Goal: Transaction & Acquisition: Purchase product/service

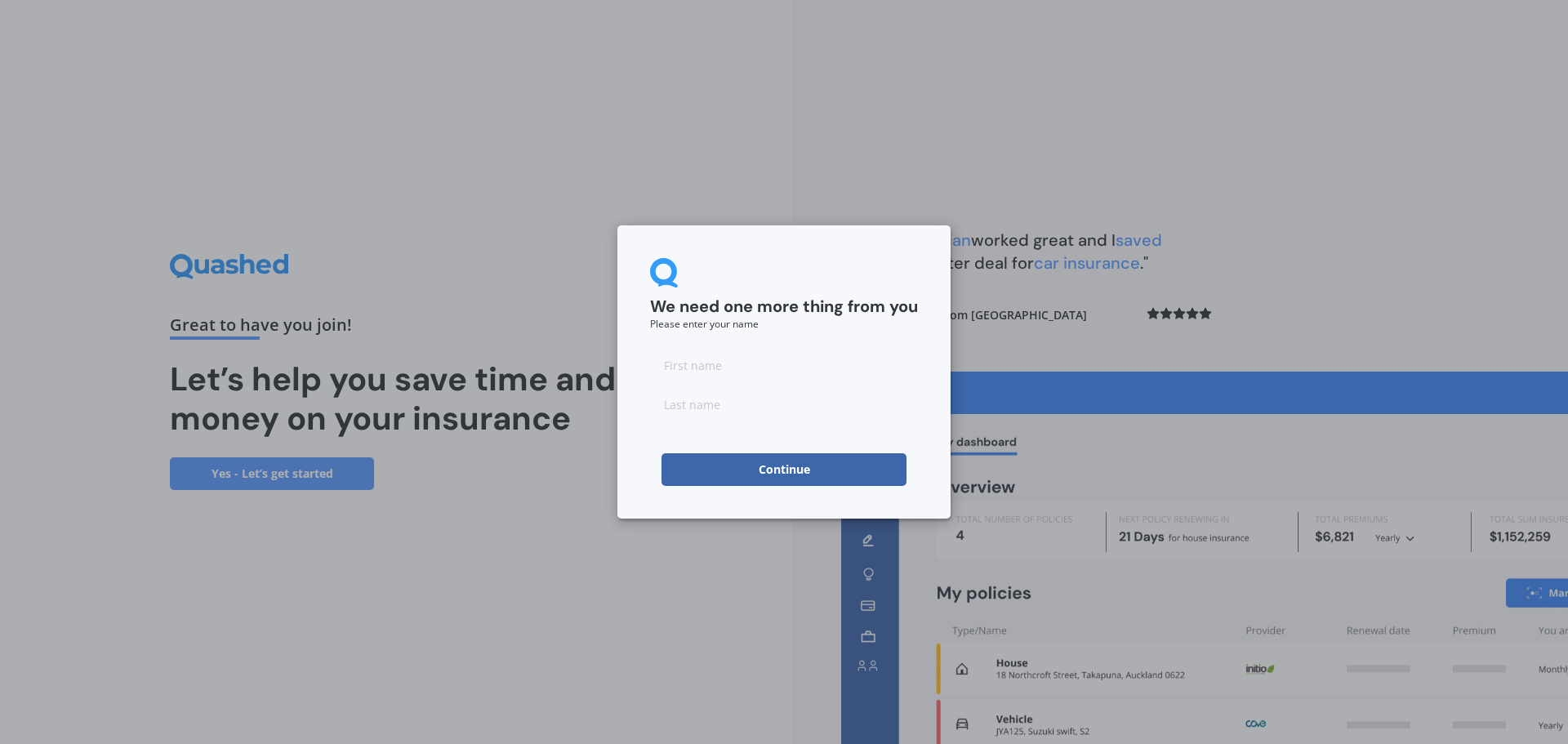
click at [741, 341] on form "We need one more thing from you Please enter your name Continue" at bounding box center [784, 372] width 268 height 227
click at [734, 369] on input at bounding box center [784, 365] width 268 height 33
type input "S"
type input "[PERSON_NAME]"
click at [722, 374] on input "S" at bounding box center [784, 365] width 268 height 33
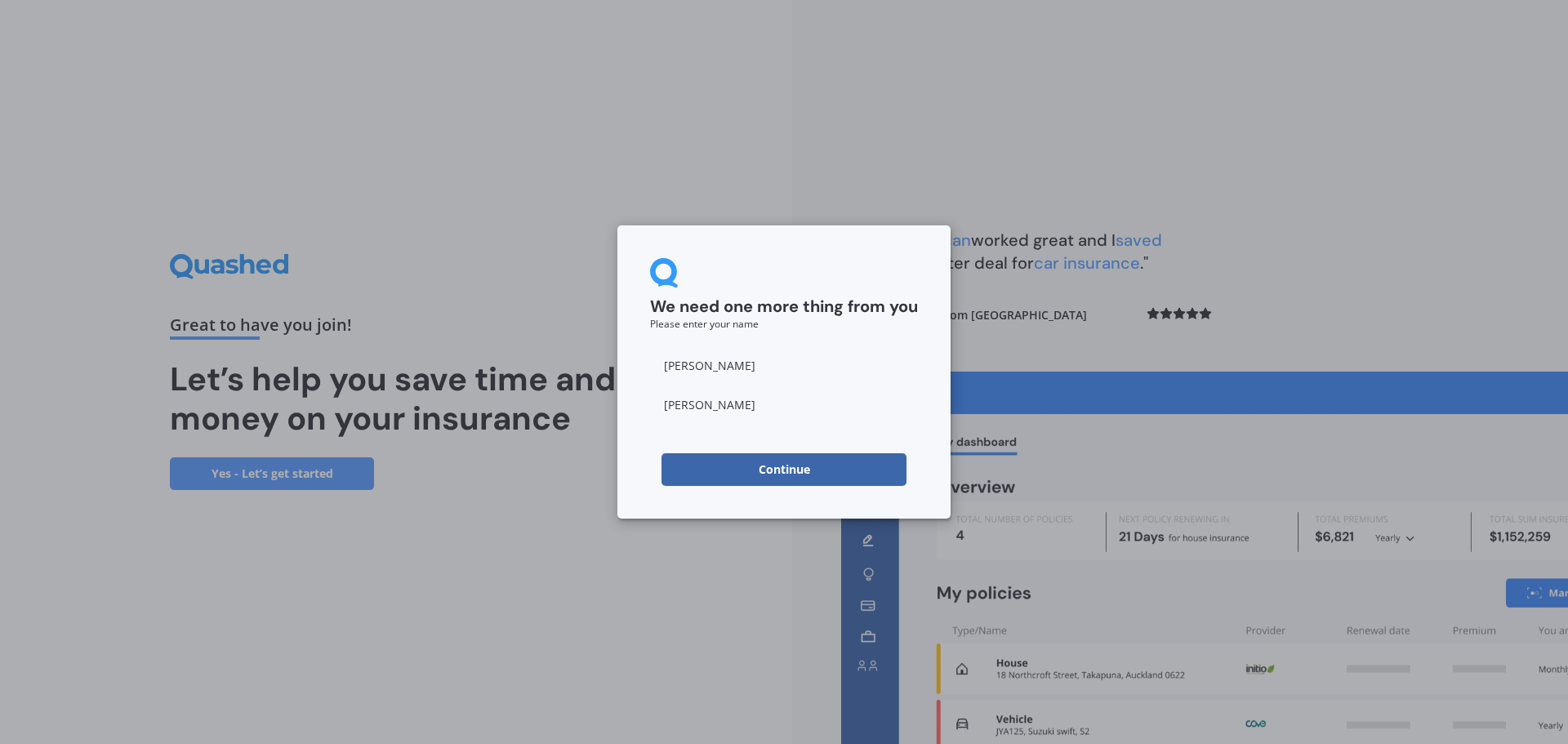
type input "[PERSON_NAME]"
click at [741, 467] on button "Continue" at bounding box center [784, 469] width 245 height 33
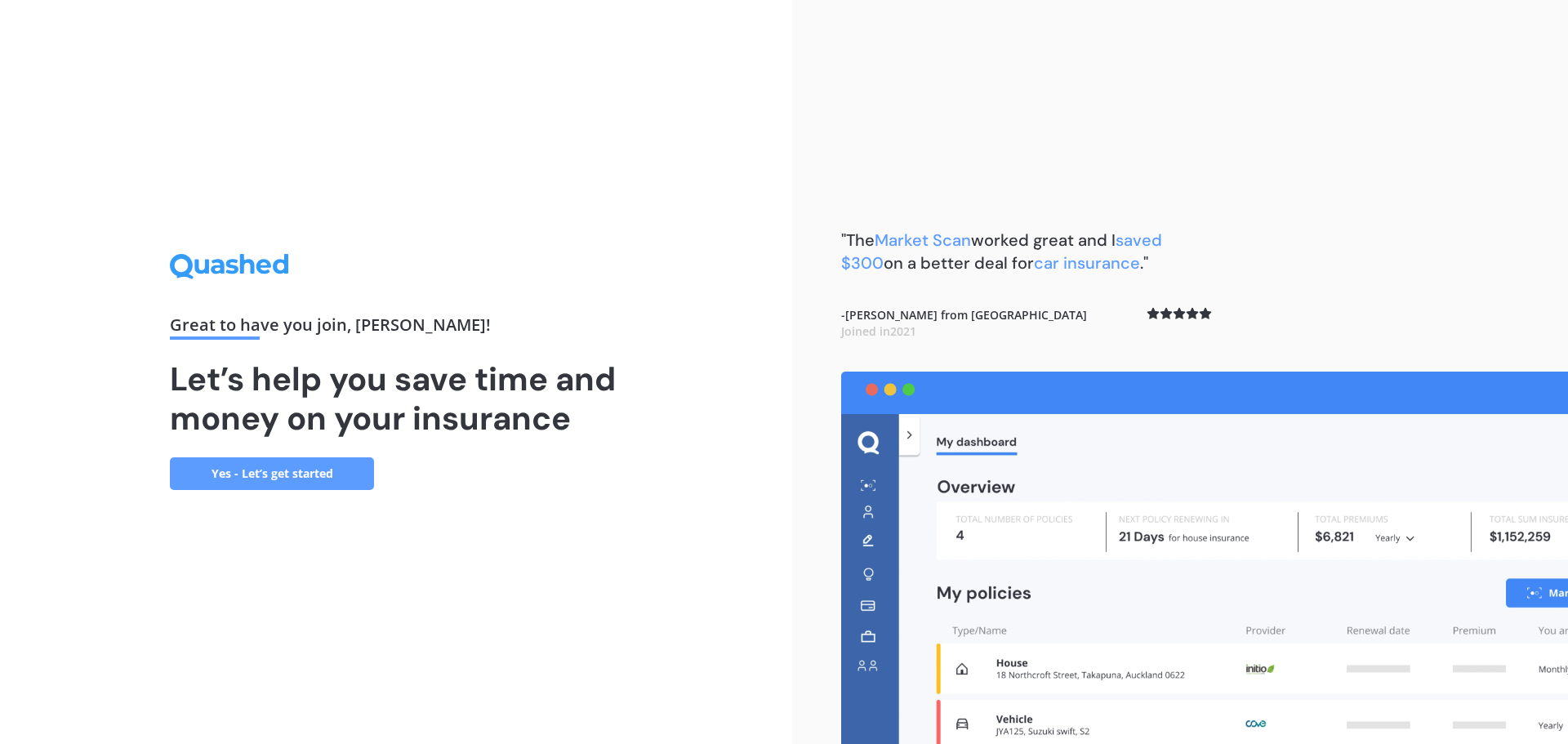
click at [261, 466] on link "Yes - Let’s get started" at bounding box center [271, 473] width 204 height 33
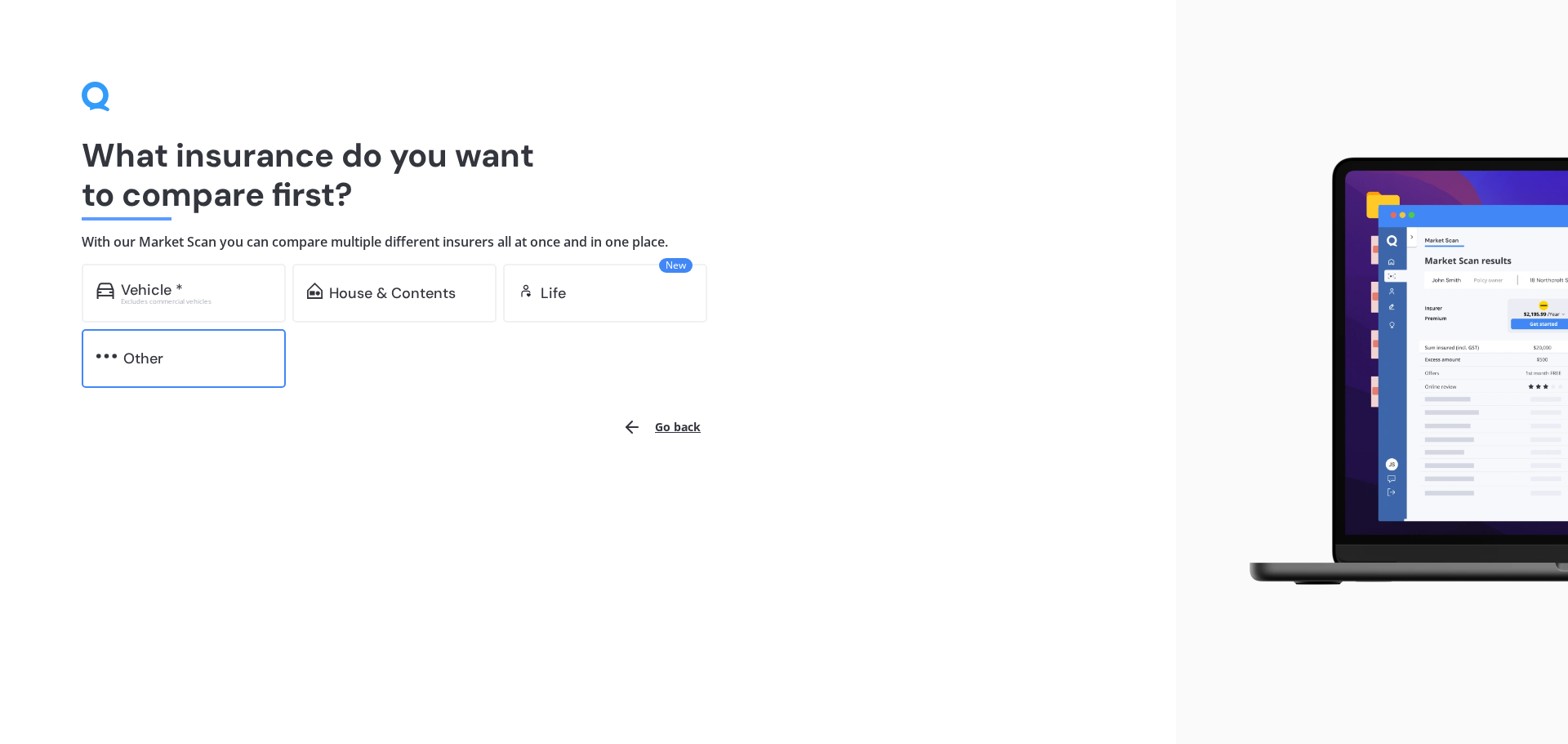
click at [187, 351] on div "Other" at bounding box center [197, 359] width 148 height 16
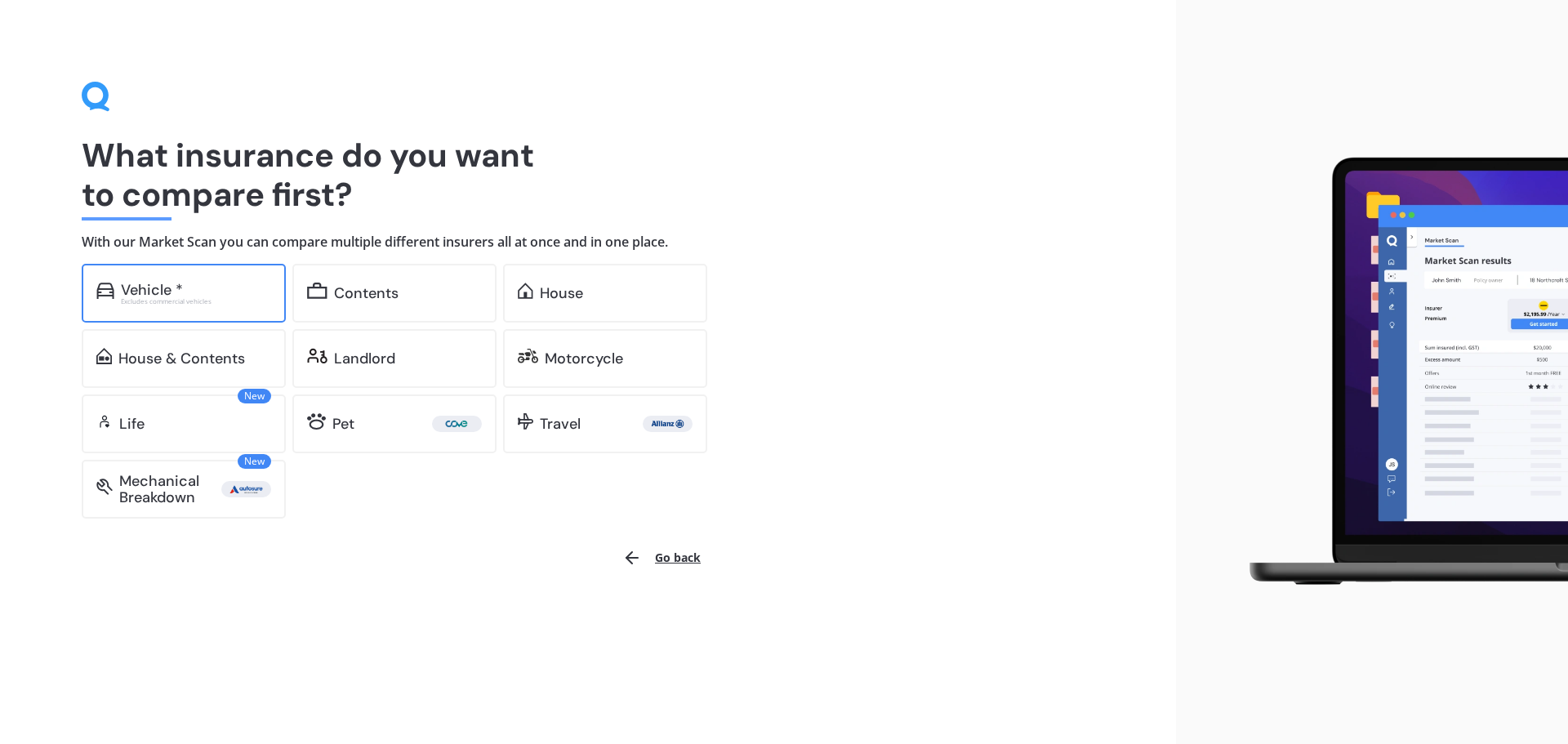
click at [173, 315] on div "Vehicle * Excludes commercial vehicles" at bounding box center [183, 292] width 204 height 59
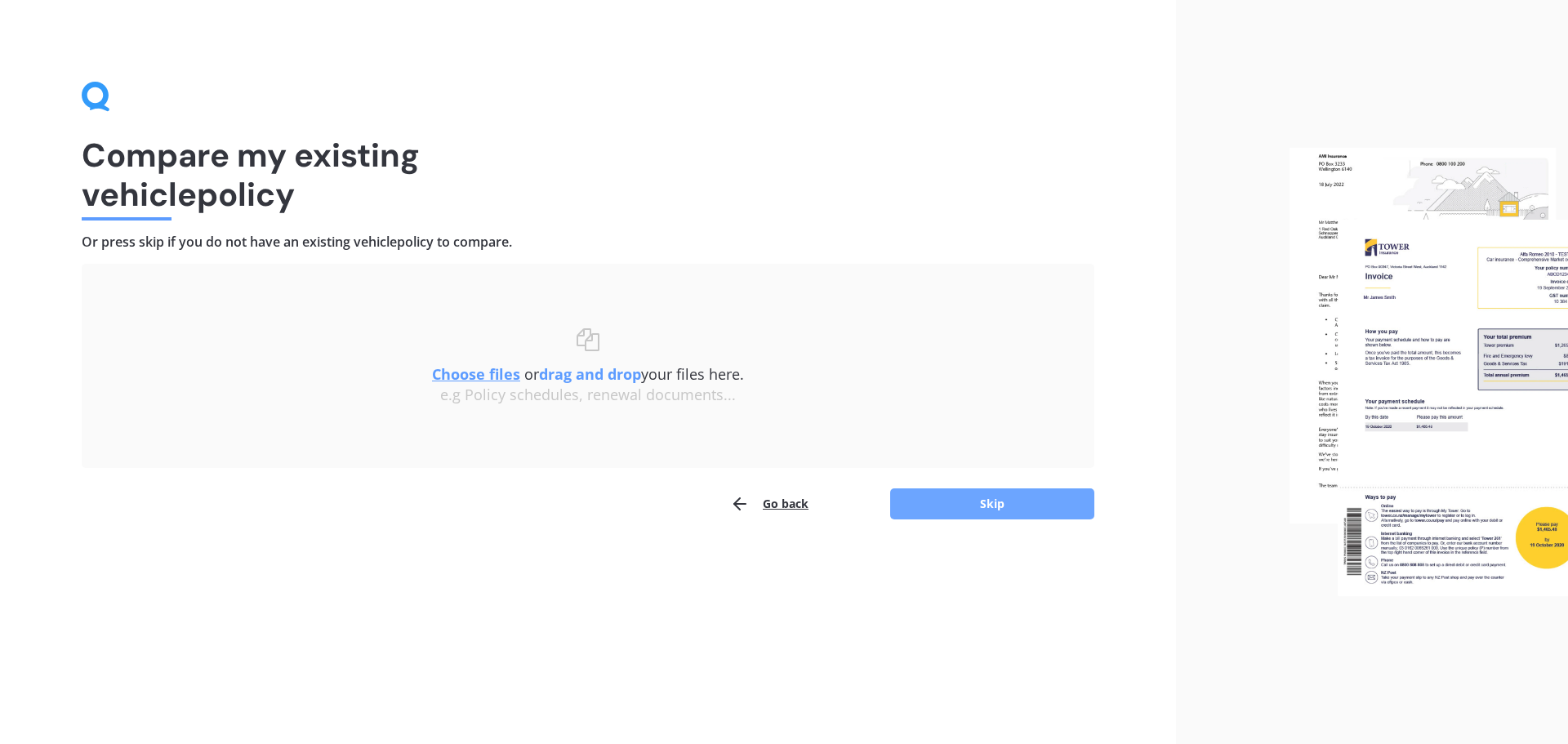
click at [961, 510] on button "Skip" at bounding box center [992, 503] width 204 height 31
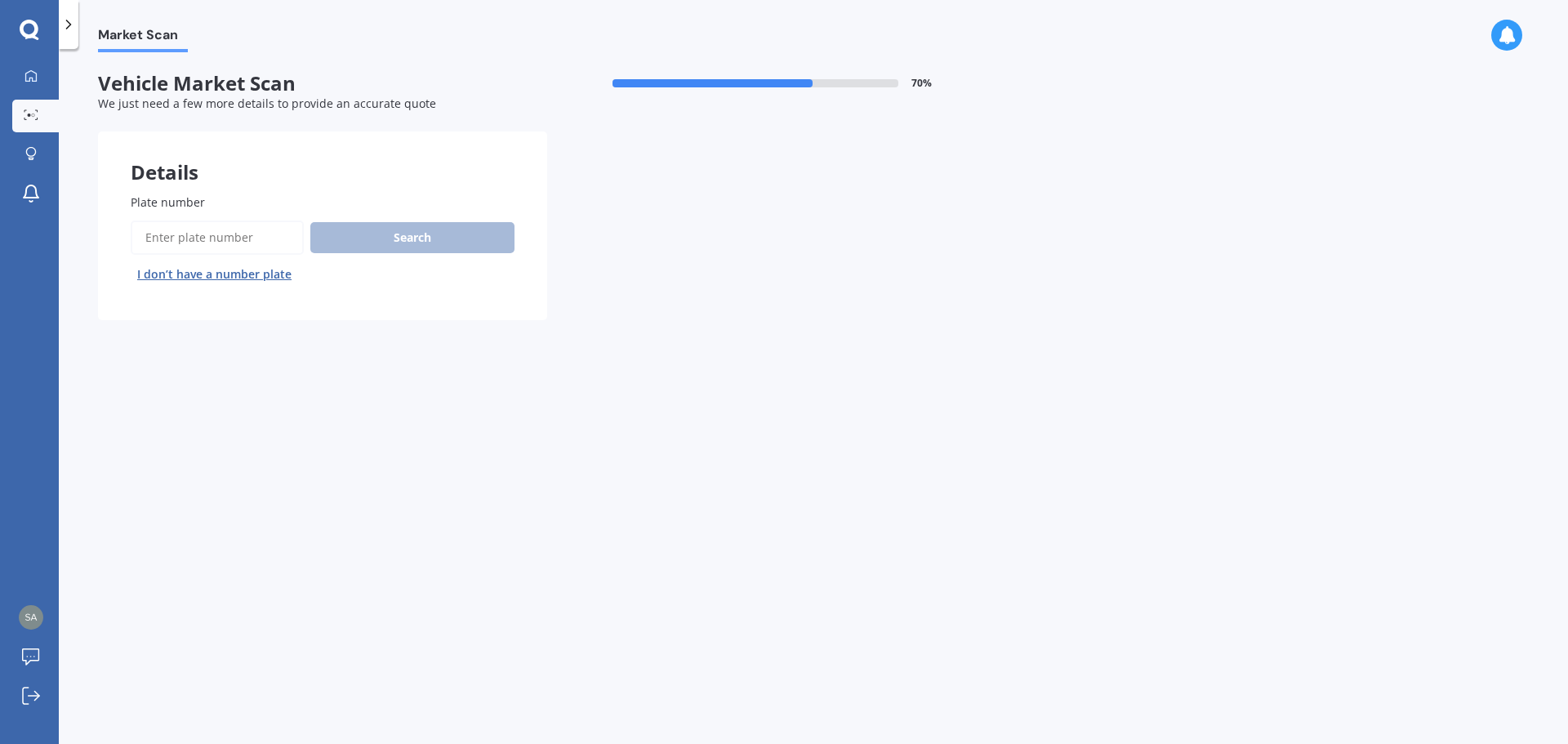
click at [225, 238] on input "Plate number" at bounding box center [218, 237] width 173 height 35
type input "qtl121"
click at [360, 233] on button "Search" at bounding box center [411, 237] width 204 height 31
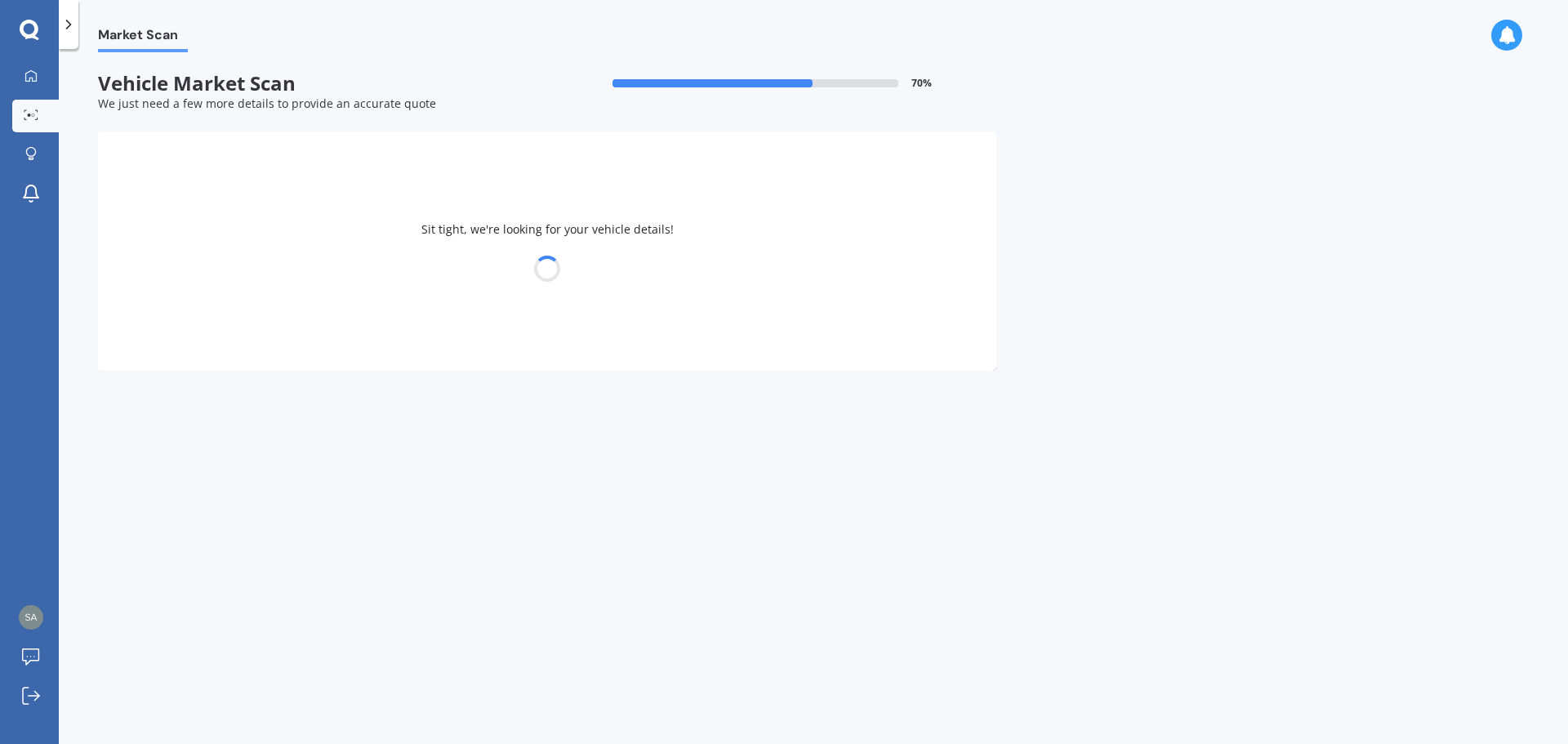
select select "TOYOTA"
select select "YARIS"
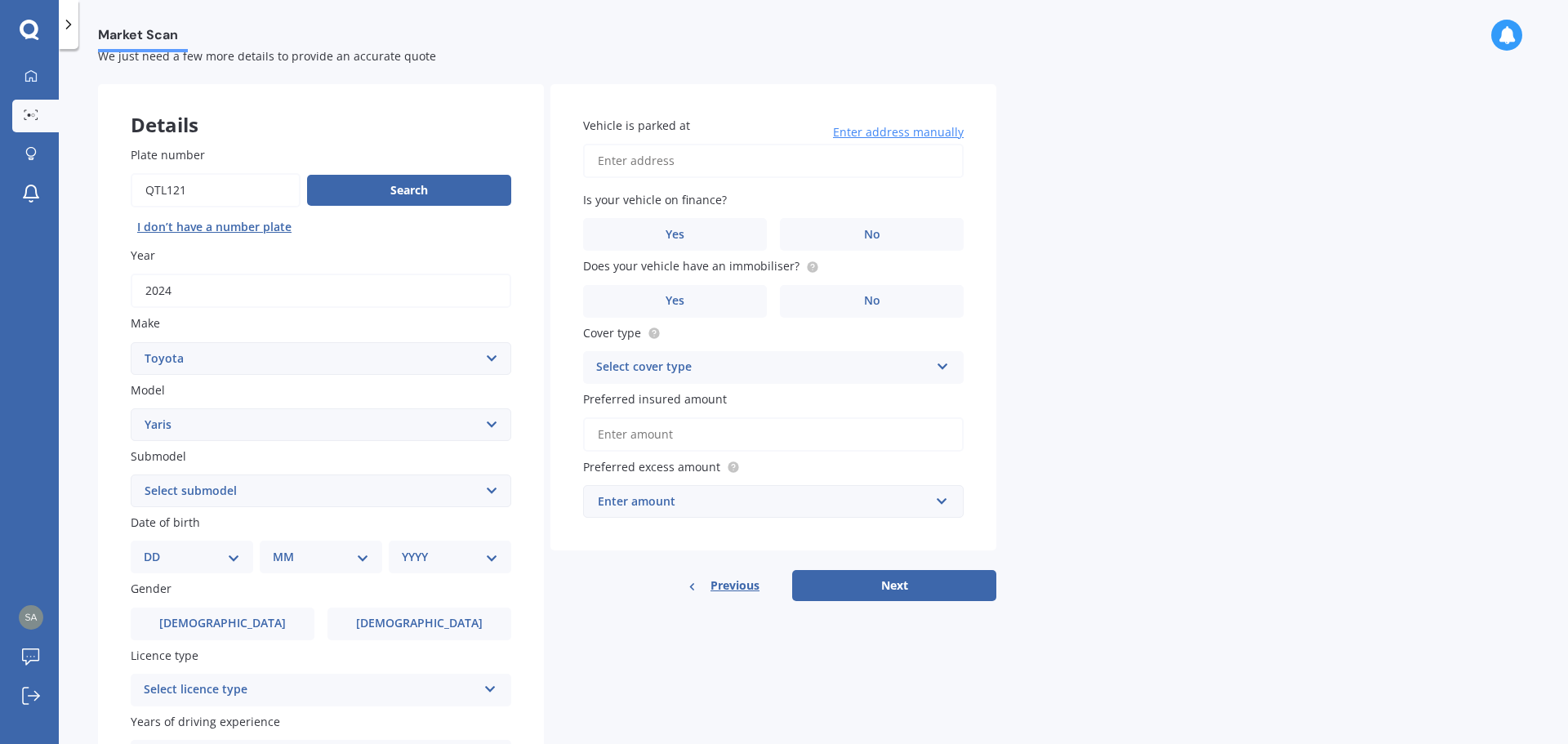
scroll to position [140, 0]
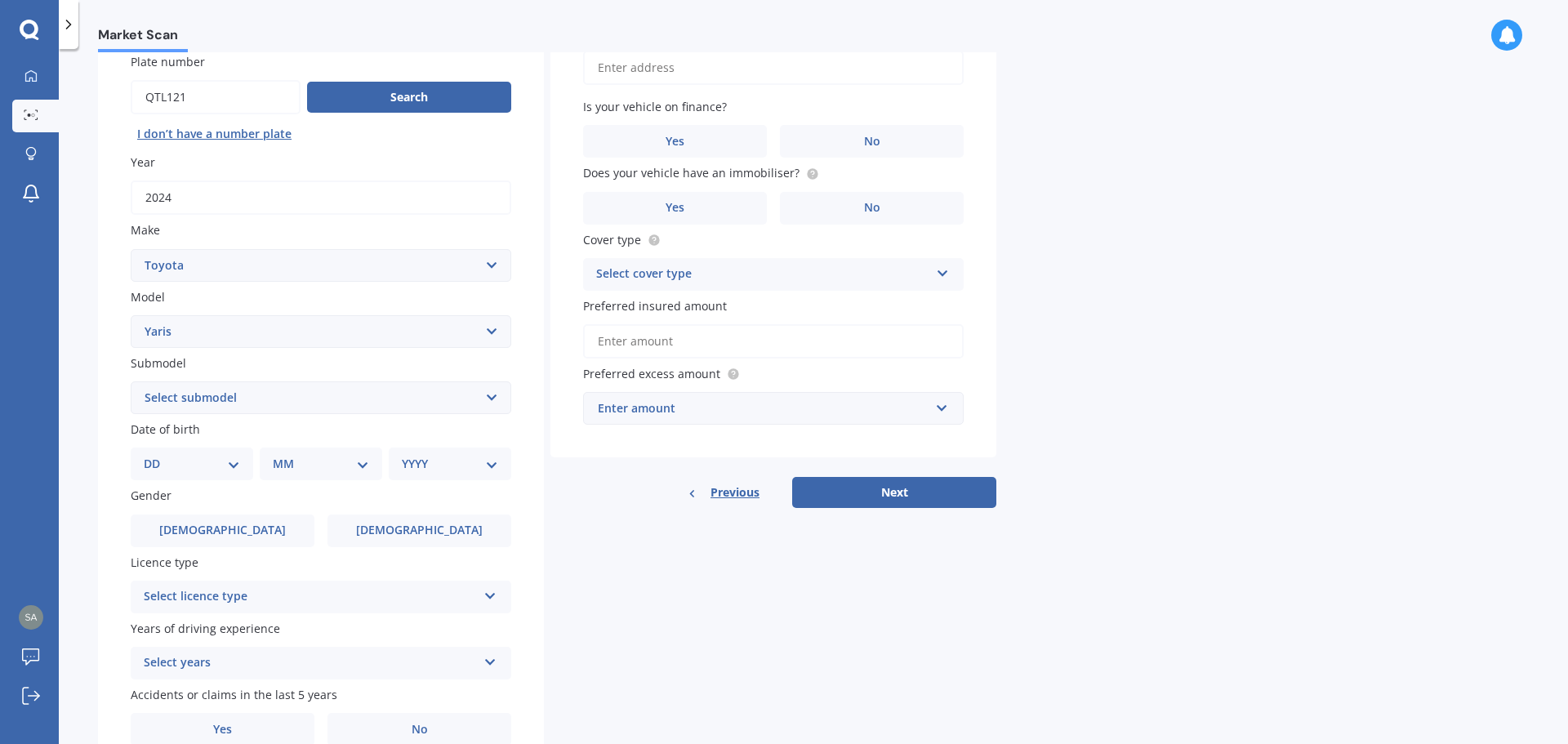
click at [392, 399] on select "Select submodel (All other) Cross 1.5 GR petrol turbo GX auto GX manual Hybrid …" at bounding box center [321, 397] width 381 height 33
select select "CROSS 1.5"
click at [131, 381] on select "Select submodel (All other) Cross 1.5 GR petrol turbo GX auto GX manual Hybrid …" at bounding box center [321, 397] width 381 height 33
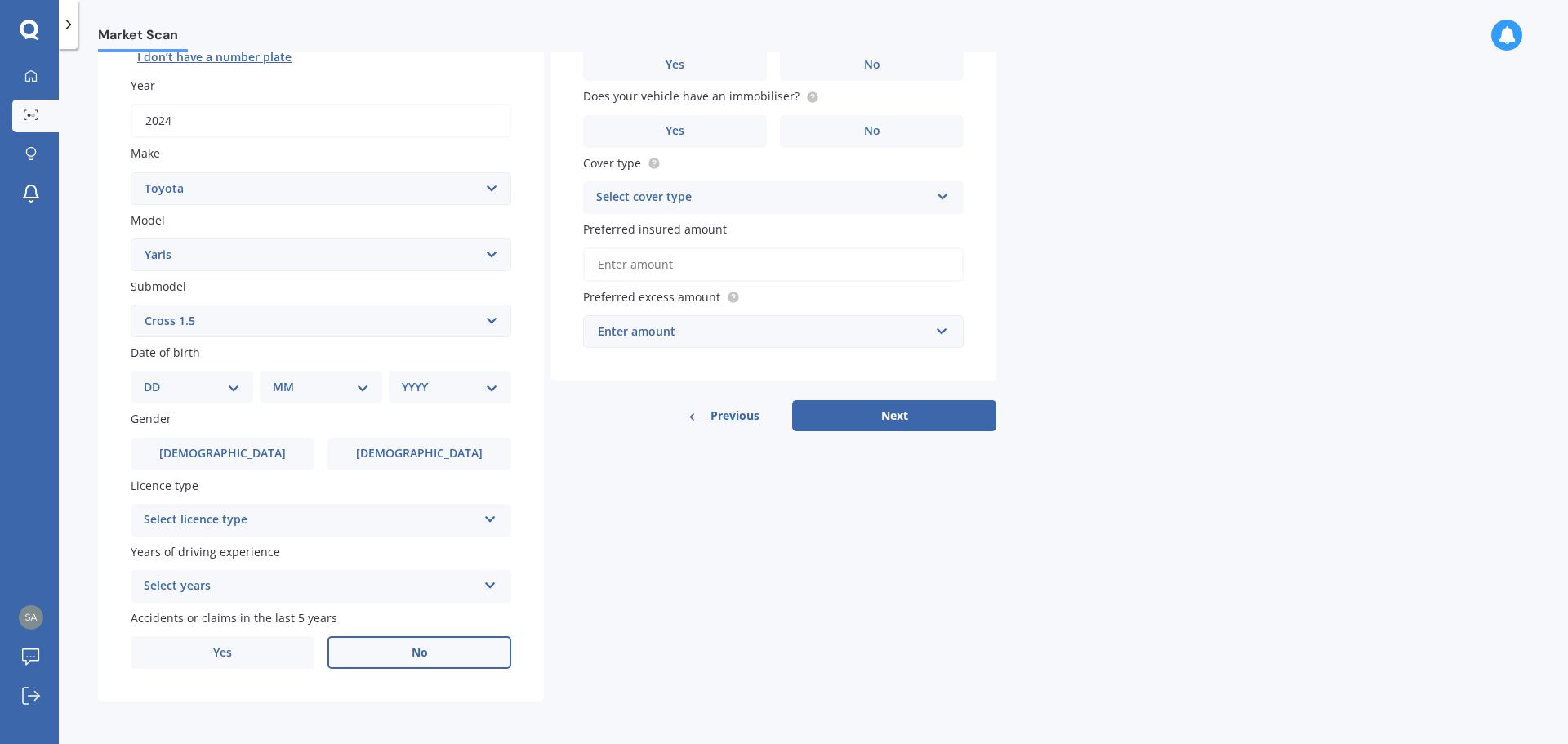
click at [389, 662] on label "No" at bounding box center [419, 652] width 184 height 33
click at [0, 0] on input "No" at bounding box center [0, 0] width 0 height 0
click at [308, 576] on div "Select years" at bounding box center [310, 586] width 333 height 20
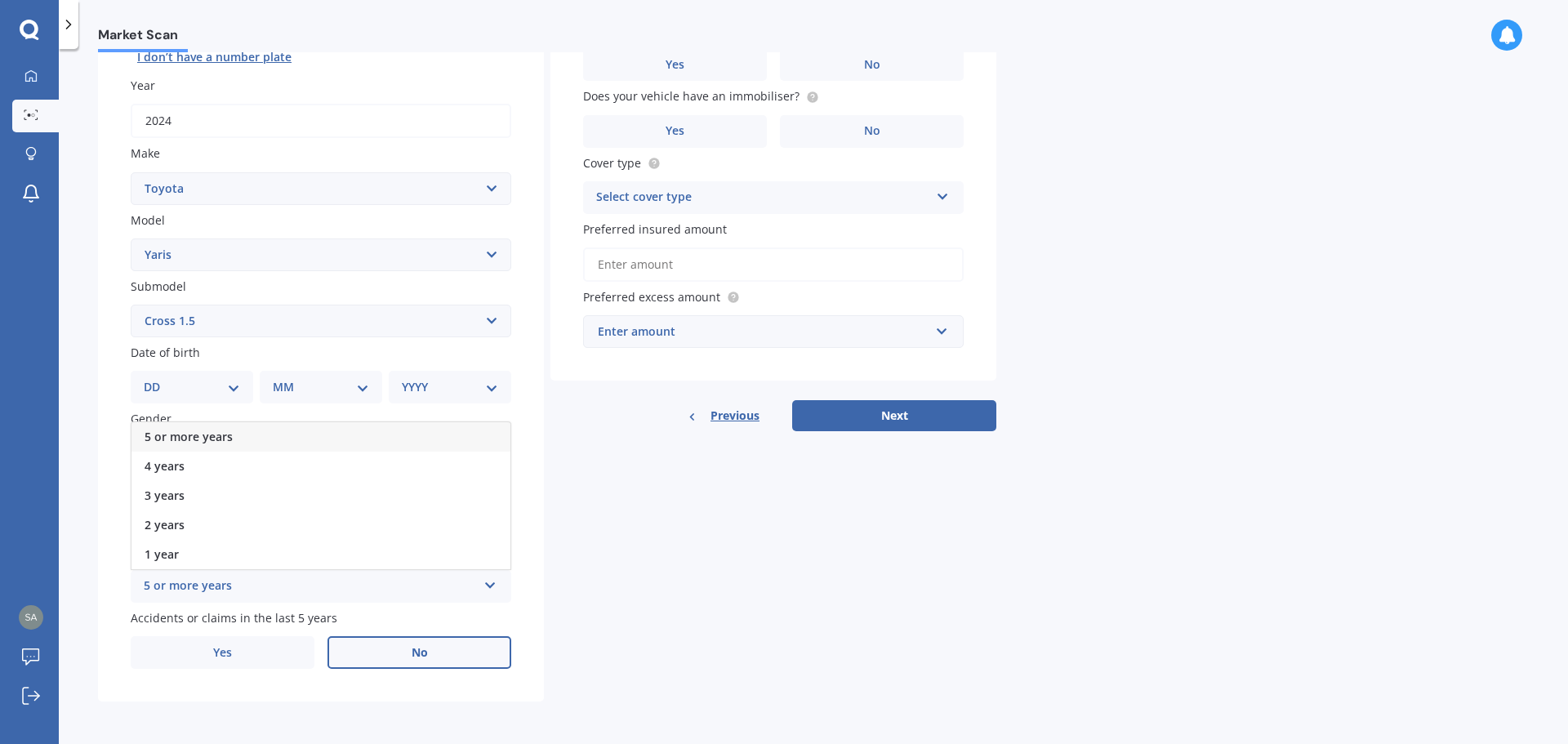
click at [245, 437] on div "5 or more years" at bounding box center [320, 437] width 379 height 30
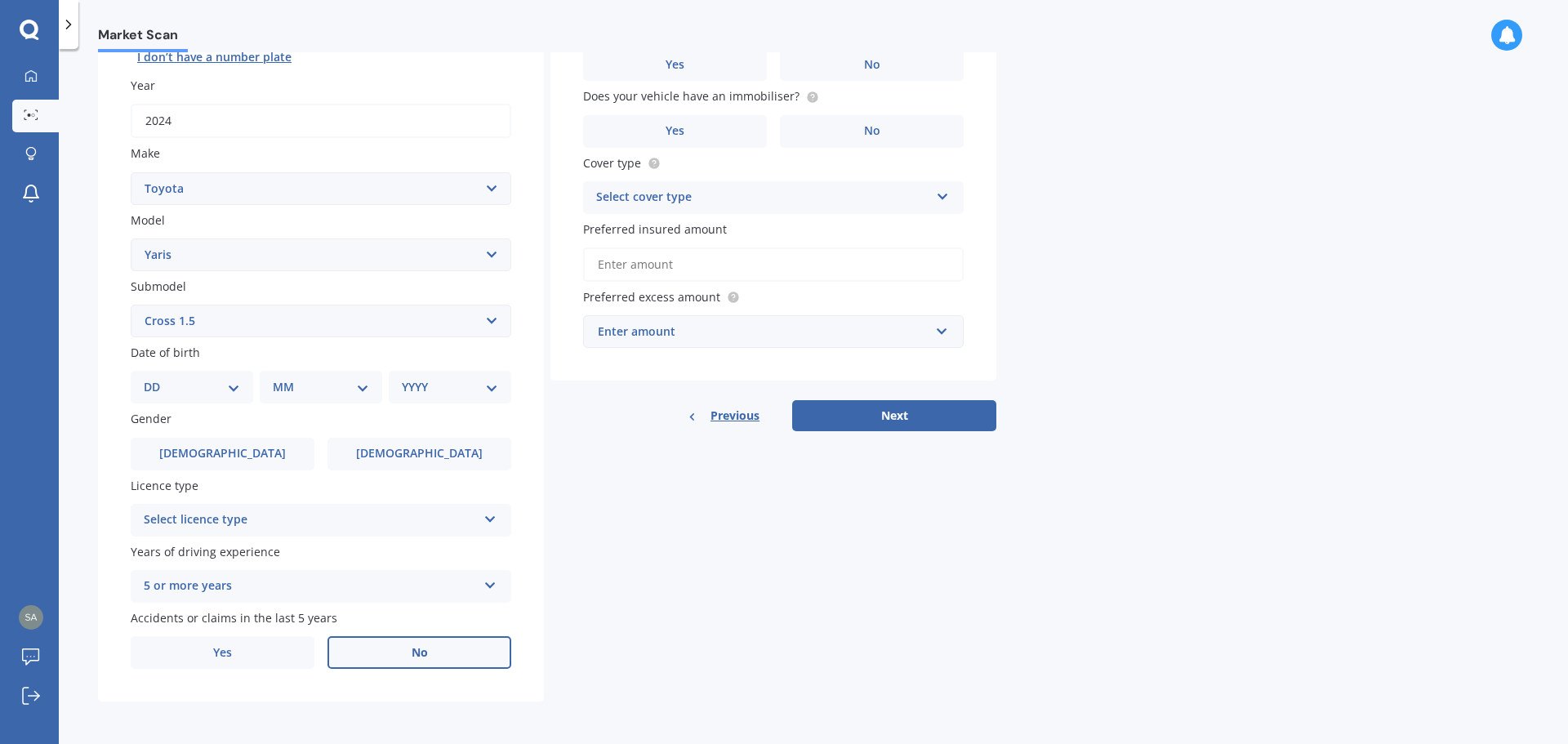
click at [250, 526] on div "Select licence type" at bounding box center [310, 521] width 333 height 20
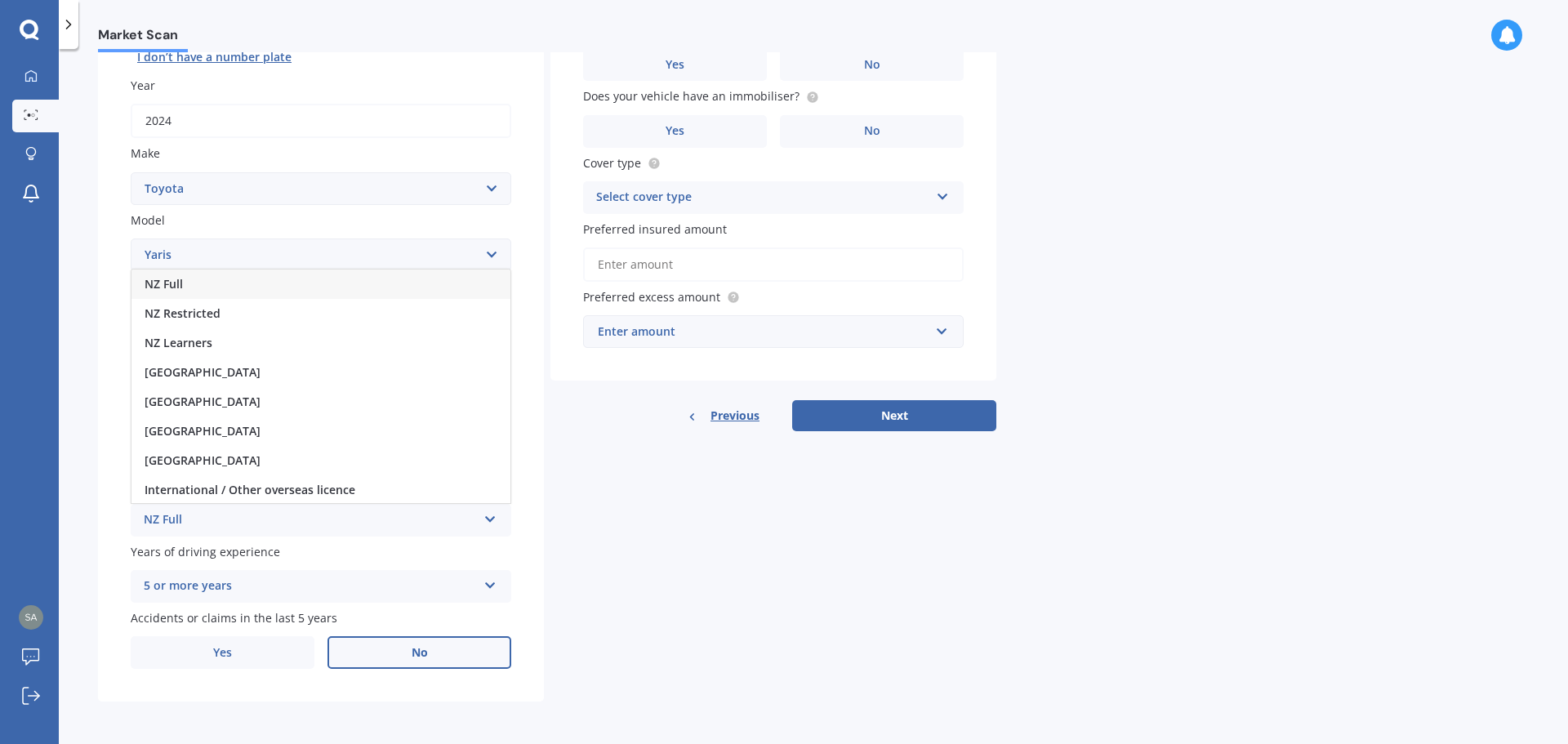
click at [210, 286] on div "NZ Full" at bounding box center [320, 284] width 379 height 30
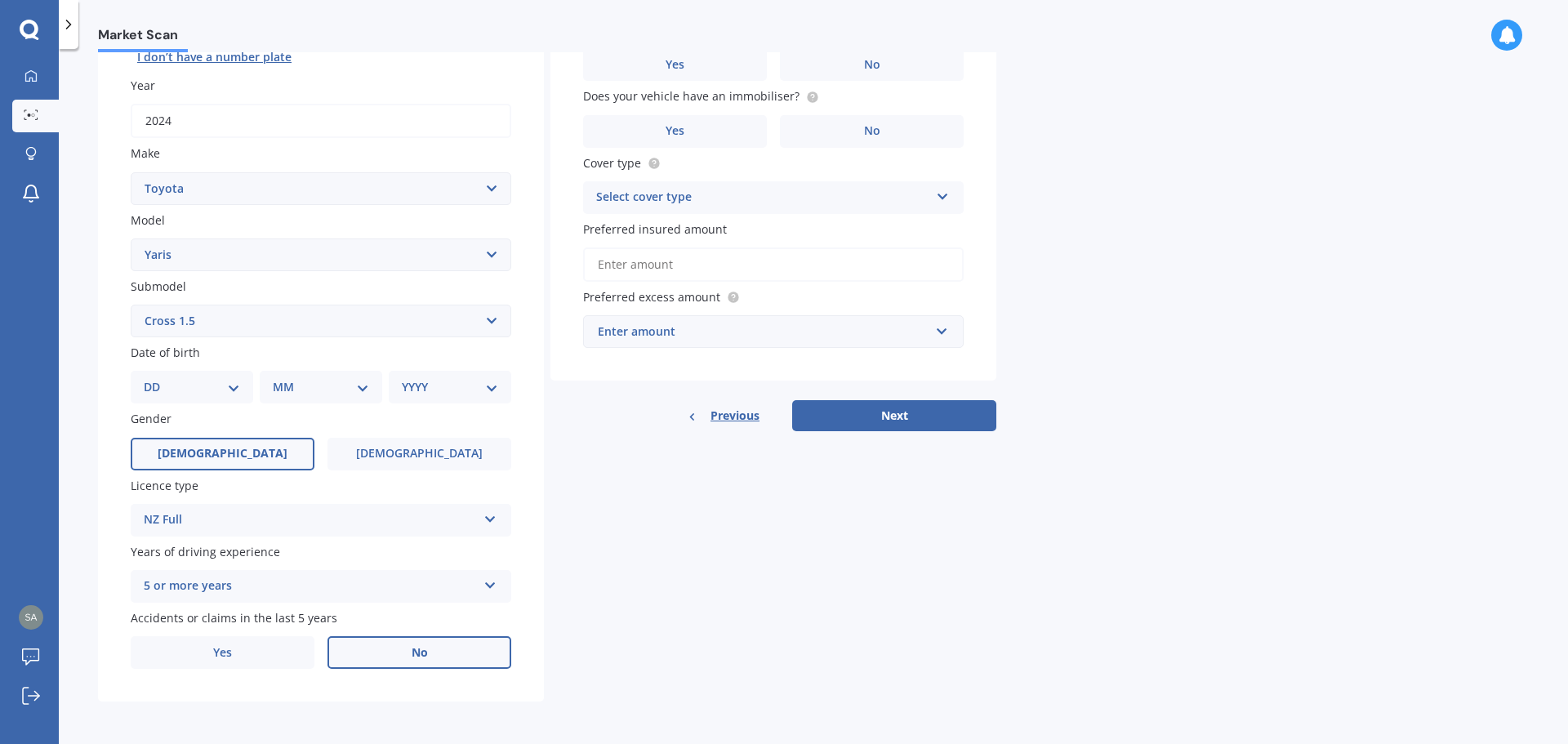
click at [187, 453] on label "[DEMOGRAPHIC_DATA]" at bounding box center [223, 454] width 184 height 33
click at [0, 0] on input "[DEMOGRAPHIC_DATA]" at bounding box center [0, 0] width 0 height 0
click at [181, 384] on select "DD 01 02 03 04 05 06 07 08 09 10 11 12 13 14 15 16 17 18 19 20 21 22 23 24 25 2…" at bounding box center [192, 387] width 96 height 18
select select "07"
click at [157, 378] on select "DD 01 02 03 04 05 06 07 08 09 10 11 12 13 14 15 16 17 18 19 20 21 22 23 24 25 2…" at bounding box center [192, 387] width 96 height 18
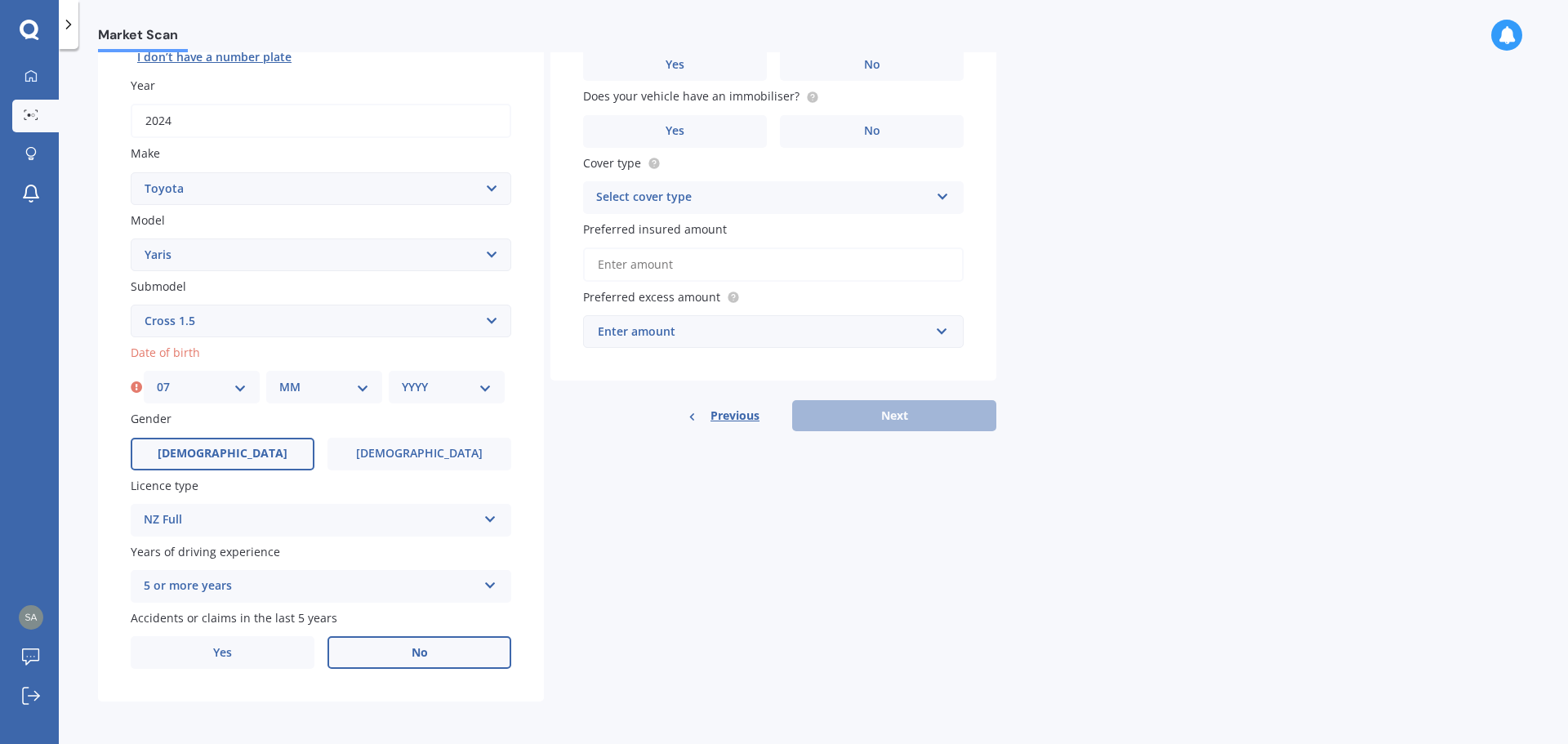
click at [326, 362] on div "Date of birth DD 01 02 03 04 05 06 07 08 09 10 11 12 13 14 15 16 17 18 19 20 21…" at bounding box center [321, 373] width 381 height 60
click at [317, 401] on div "MM 01 02 03 04 05 06 07 08 09 10 11 12" at bounding box center [324, 386] width 116 height 33
click at [311, 383] on select "MM 01 02 03 04 05 06 07 08 09 10 11 12" at bounding box center [324, 387] width 89 height 18
select select "11"
click at [279, 378] on select "MM 01 02 03 04 05 06 07 08 09 10 11 12" at bounding box center [324, 387] width 89 height 18
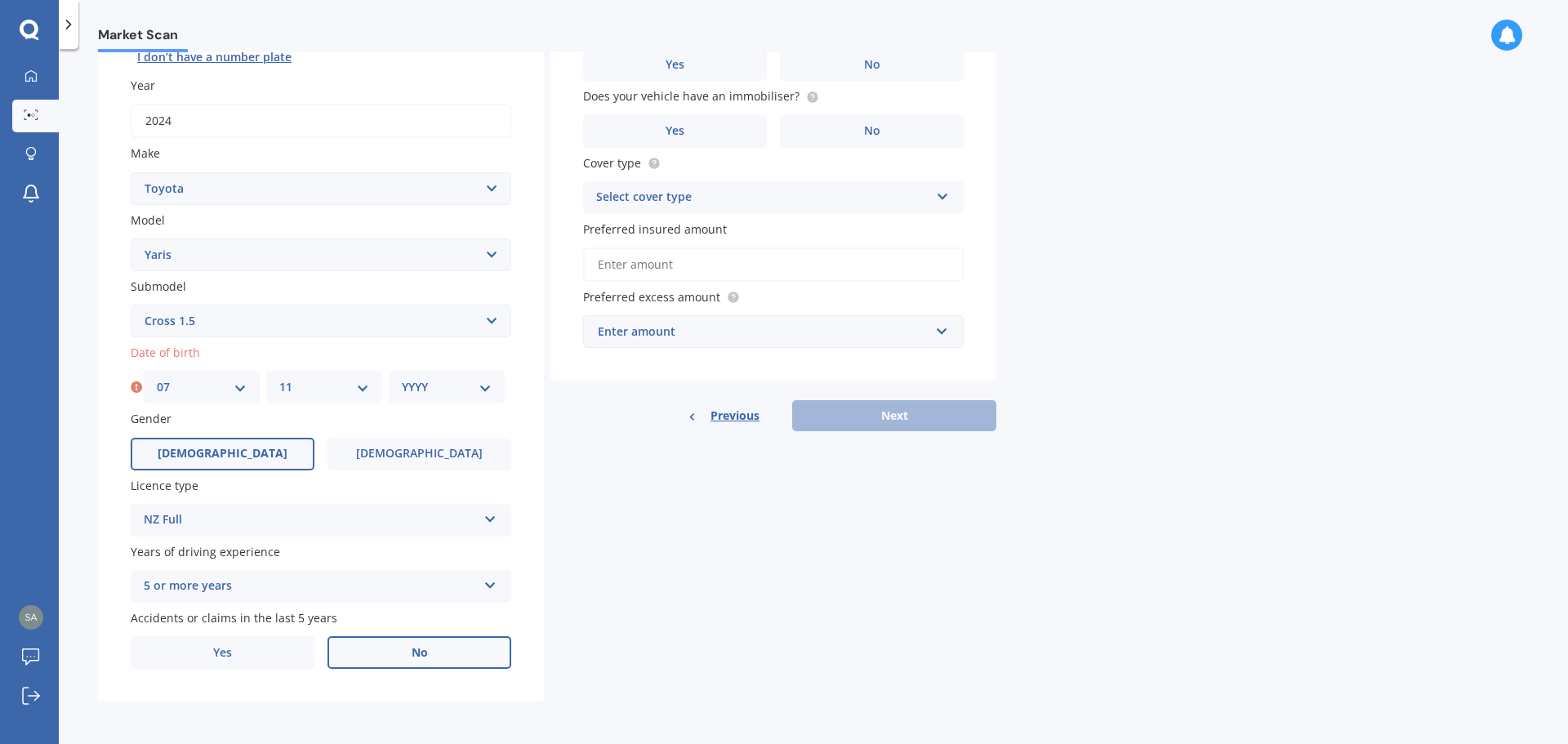
click at [429, 380] on select "YYYY 2025 2024 2023 2022 2021 2020 2019 2018 2017 2016 2015 2014 2013 2012 2011…" at bounding box center [446, 387] width 89 height 18
select select "1996"
click at [401, 378] on select "YYYY 2025 2024 2023 2022 2021 2020 2019 2018 2017 2016 2015 2014 2013 2012 2011…" at bounding box center [446, 387] width 89 height 18
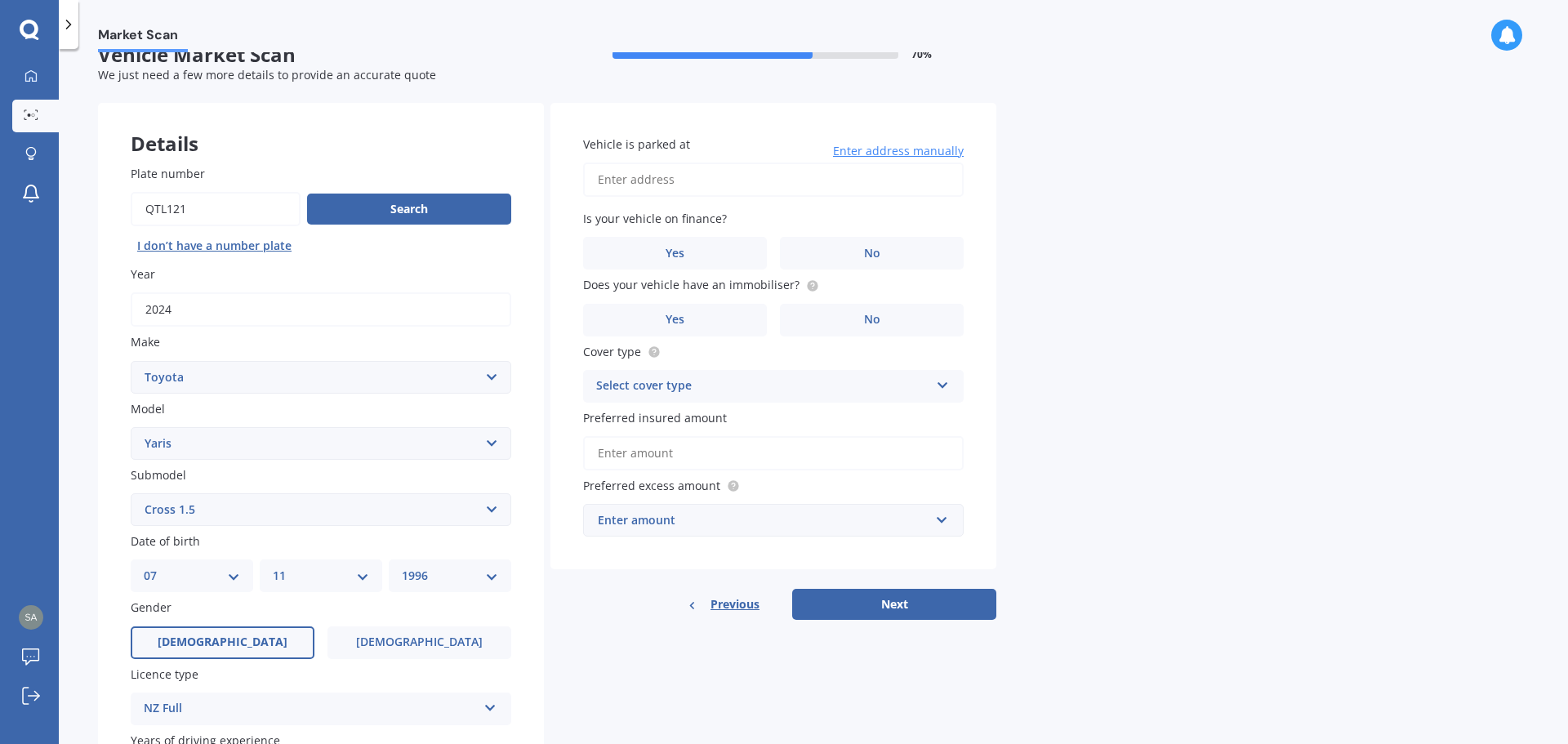
scroll to position [0, 0]
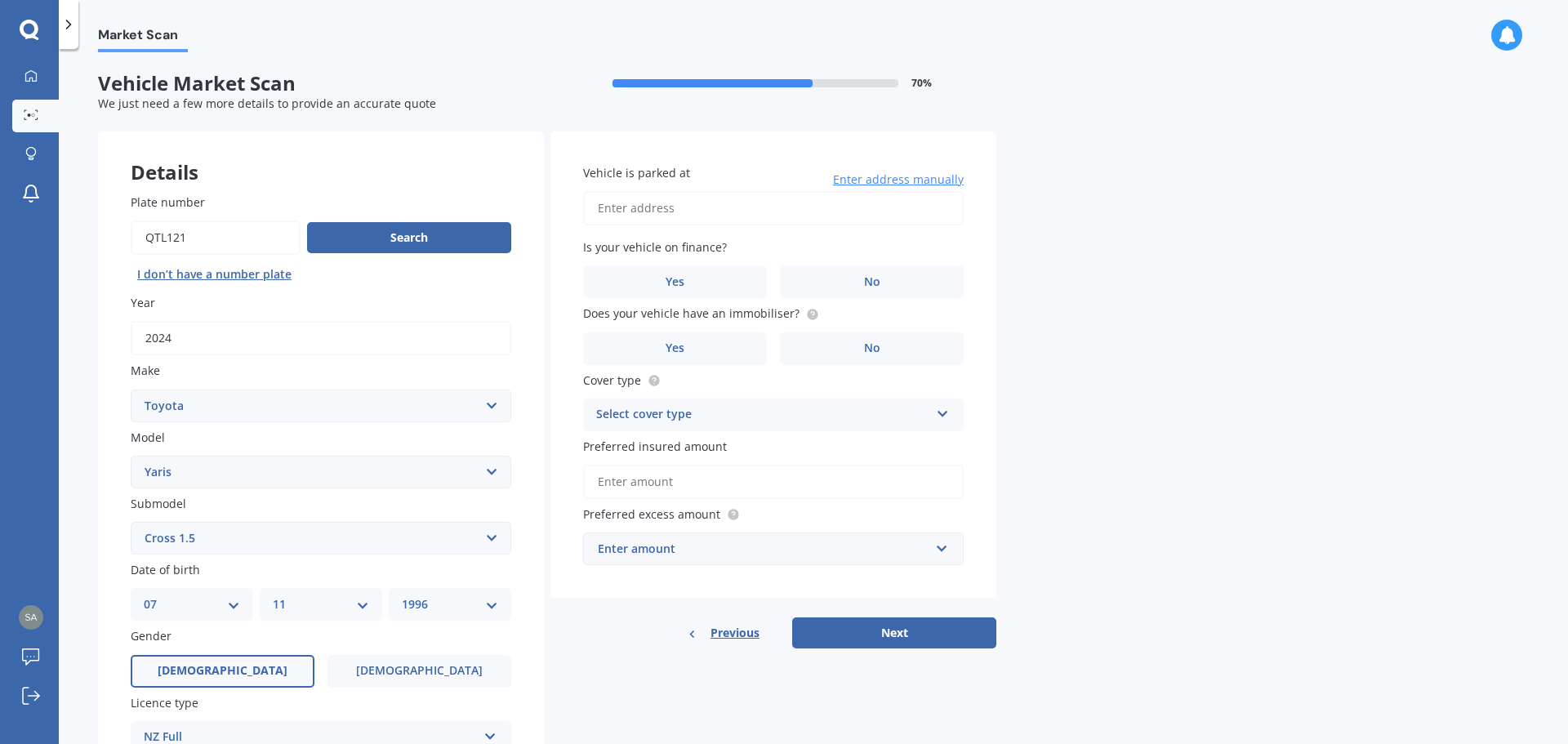
click at [700, 202] on input "Vehicle is parked at" at bounding box center [773, 208] width 381 height 35
drag, startPoint x: 815, startPoint y: 218, endPoint x: 704, endPoint y: 217, distance: 111.0
click at [704, 217] on input "[STREET_ADDRESS]" at bounding box center [773, 208] width 381 height 35
type input "[STREET_ADDRESS]"
click at [804, 281] on label "No" at bounding box center [871, 281] width 184 height 33
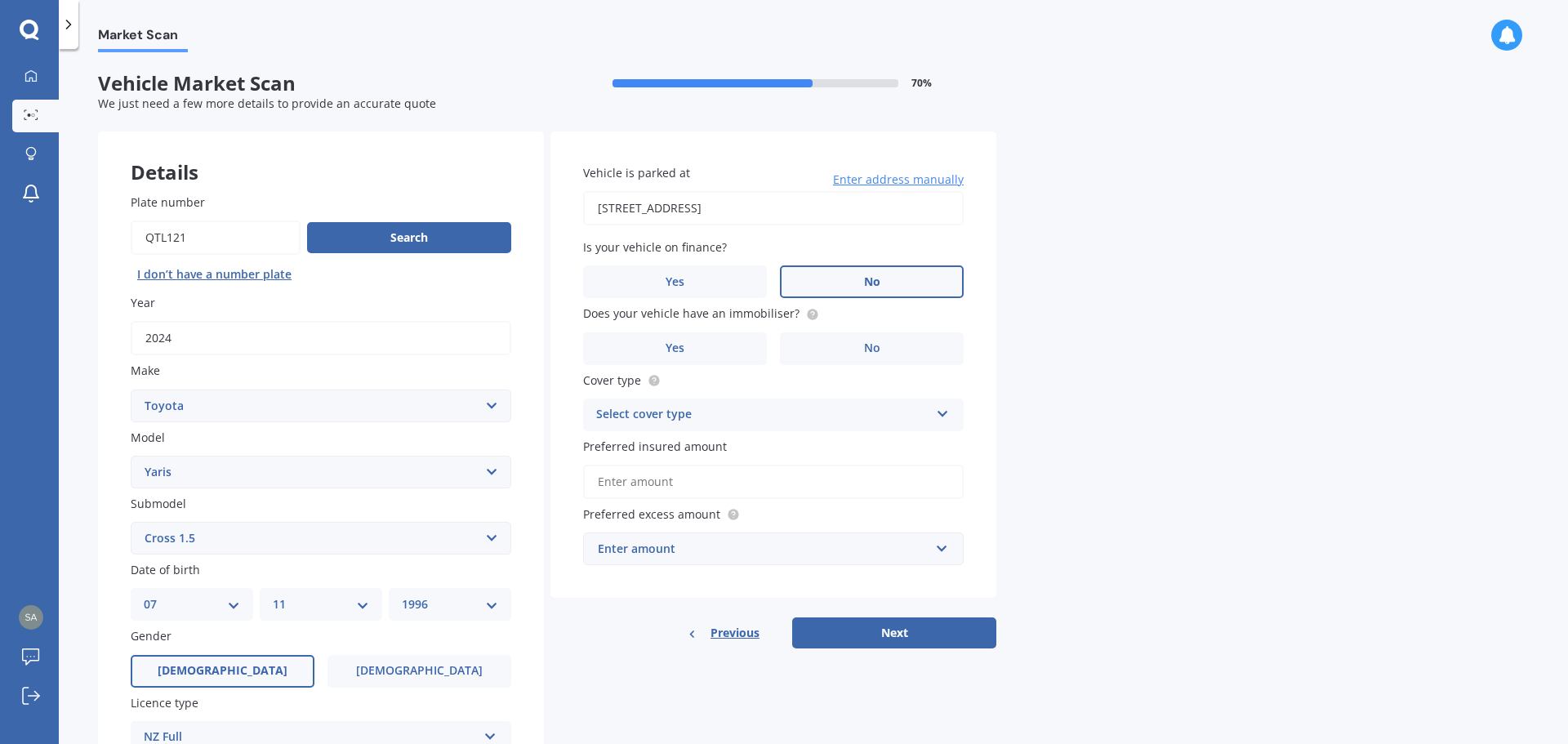
click at [0, 0] on input "No" at bounding box center [0, 0] width 0 height 0
click at [711, 338] on label "Yes" at bounding box center [675, 349] width 184 height 33
click at [0, 0] on input "Yes" at bounding box center [0, 0] width 0 height 0
click at [690, 415] on div "Select cover type" at bounding box center [762, 415] width 333 height 20
click at [676, 456] on div "Comprehensive" at bounding box center [773, 447] width 379 height 30
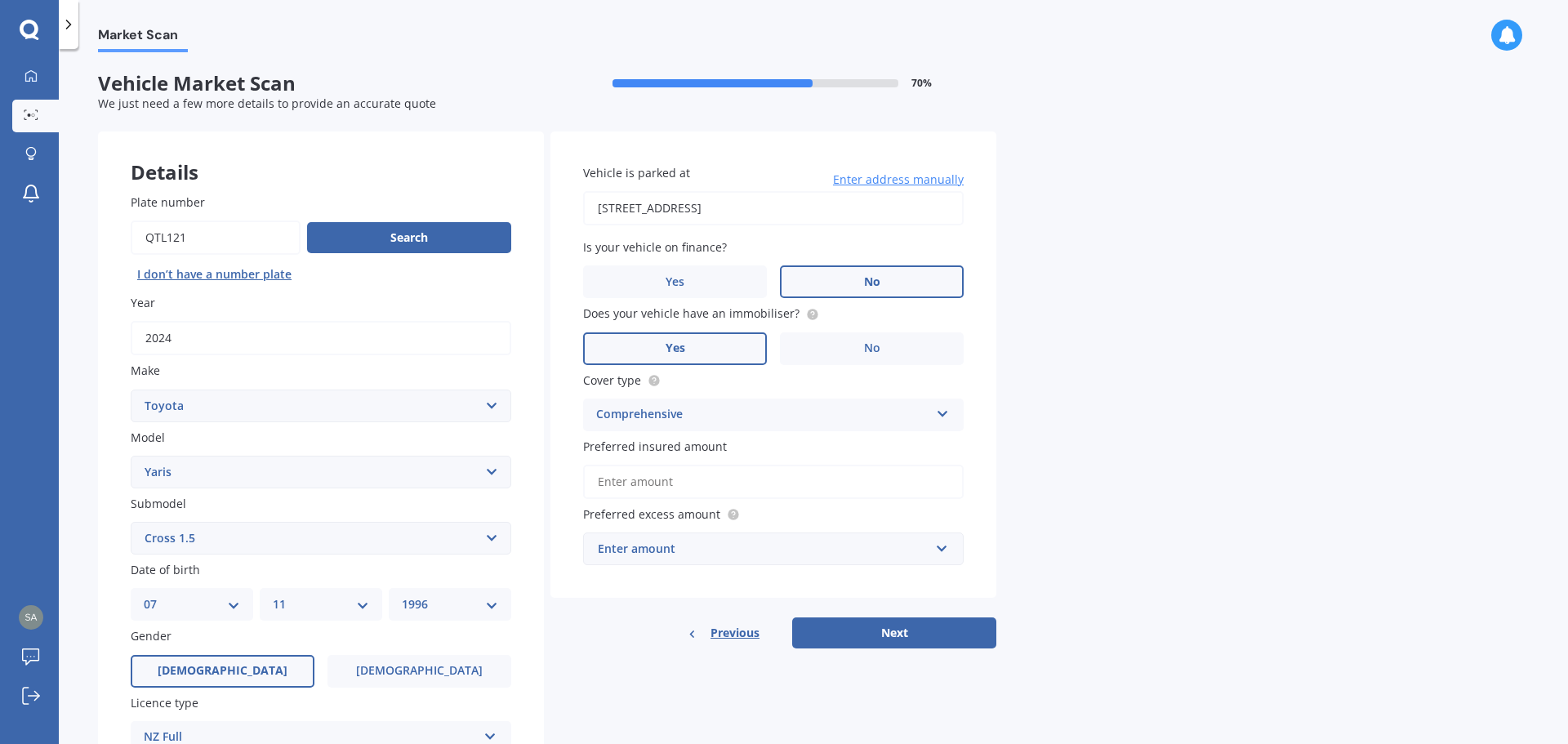
click at [621, 484] on input "Preferred insured amount" at bounding box center [773, 482] width 381 height 35
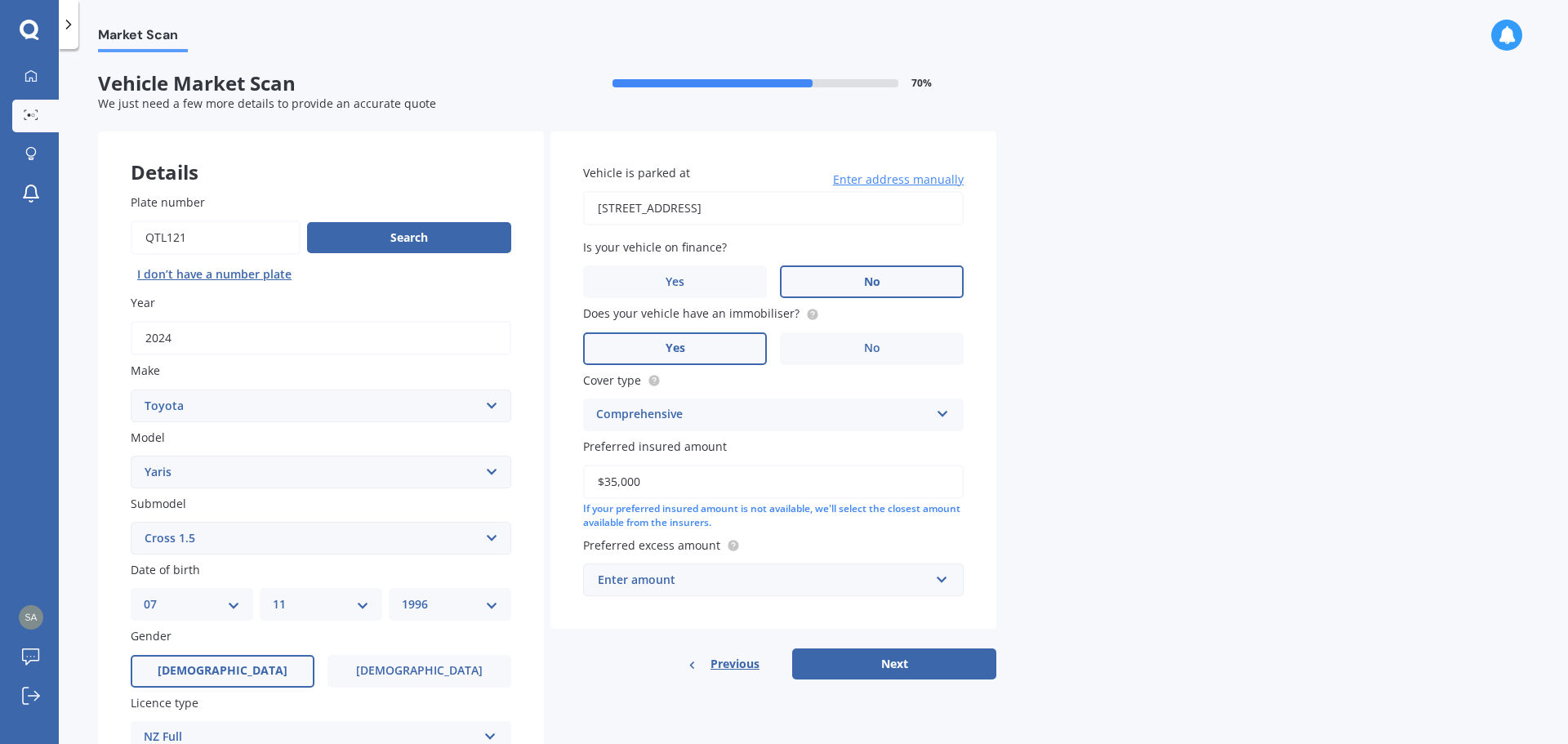
type input "$35,000"
click at [639, 581] on div "Enter amount" at bounding box center [764, 580] width 332 height 18
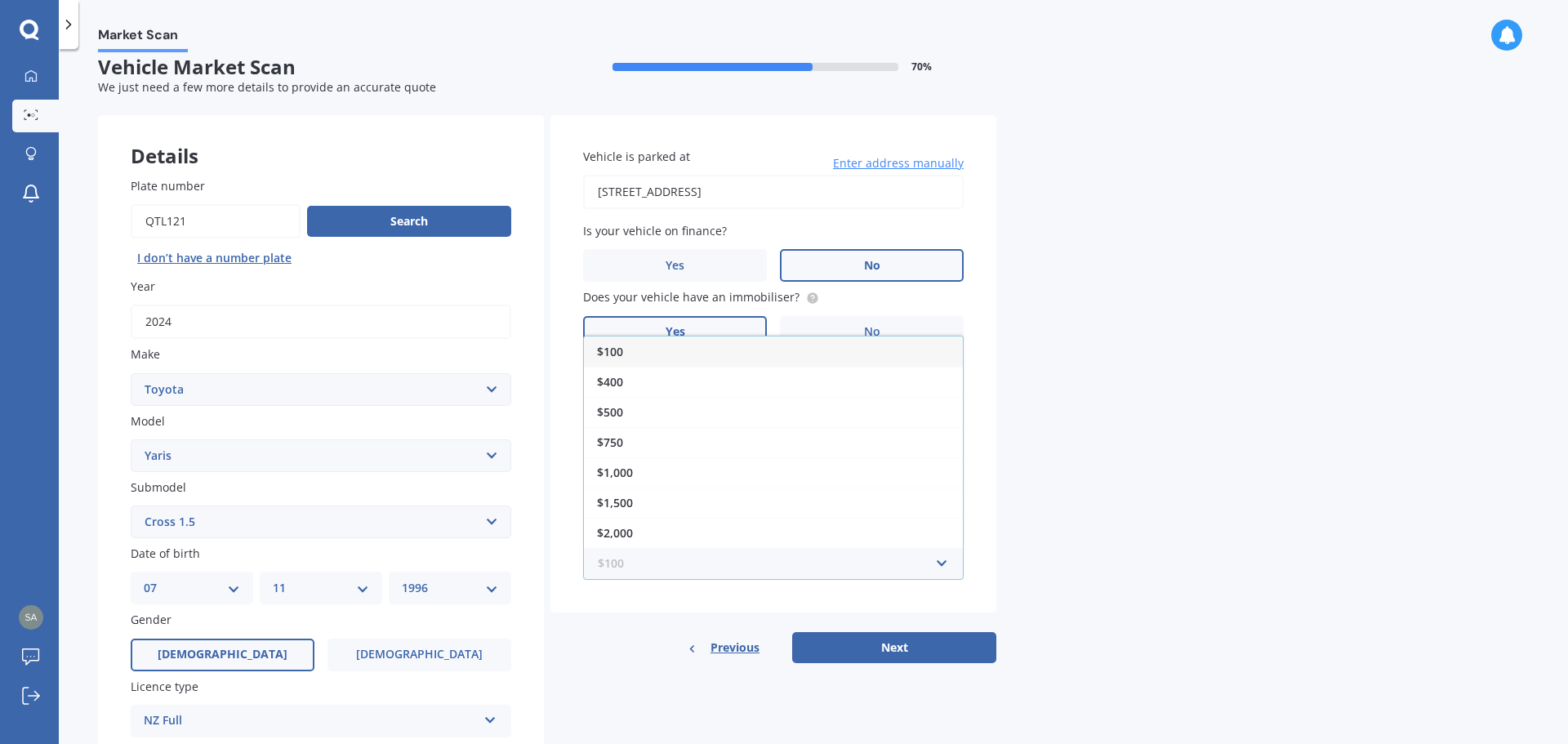
scroll to position [17, 0]
click at [632, 534] on span "$2,000" at bounding box center [615, 532] width 36 height 16
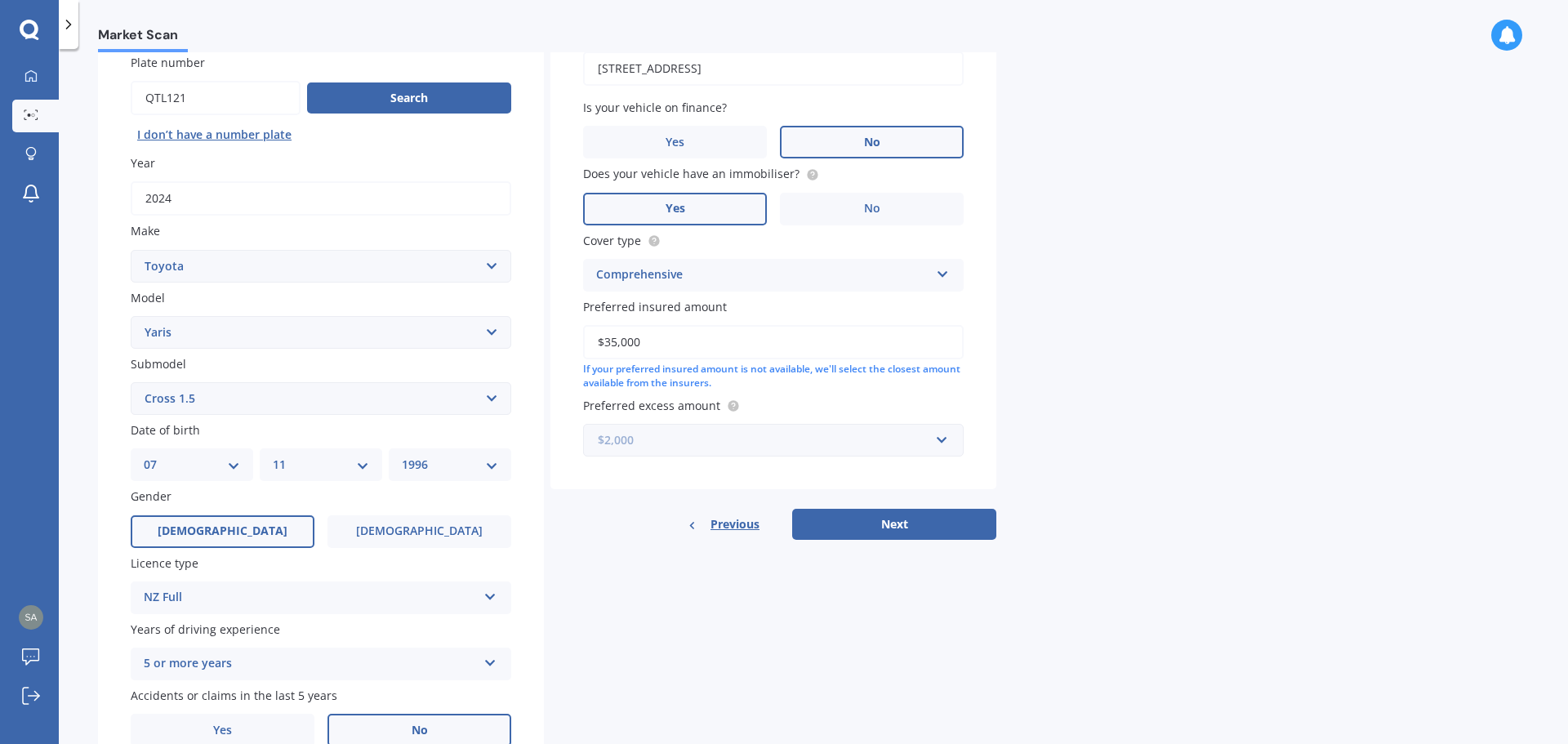
scroll to position [144, 0]
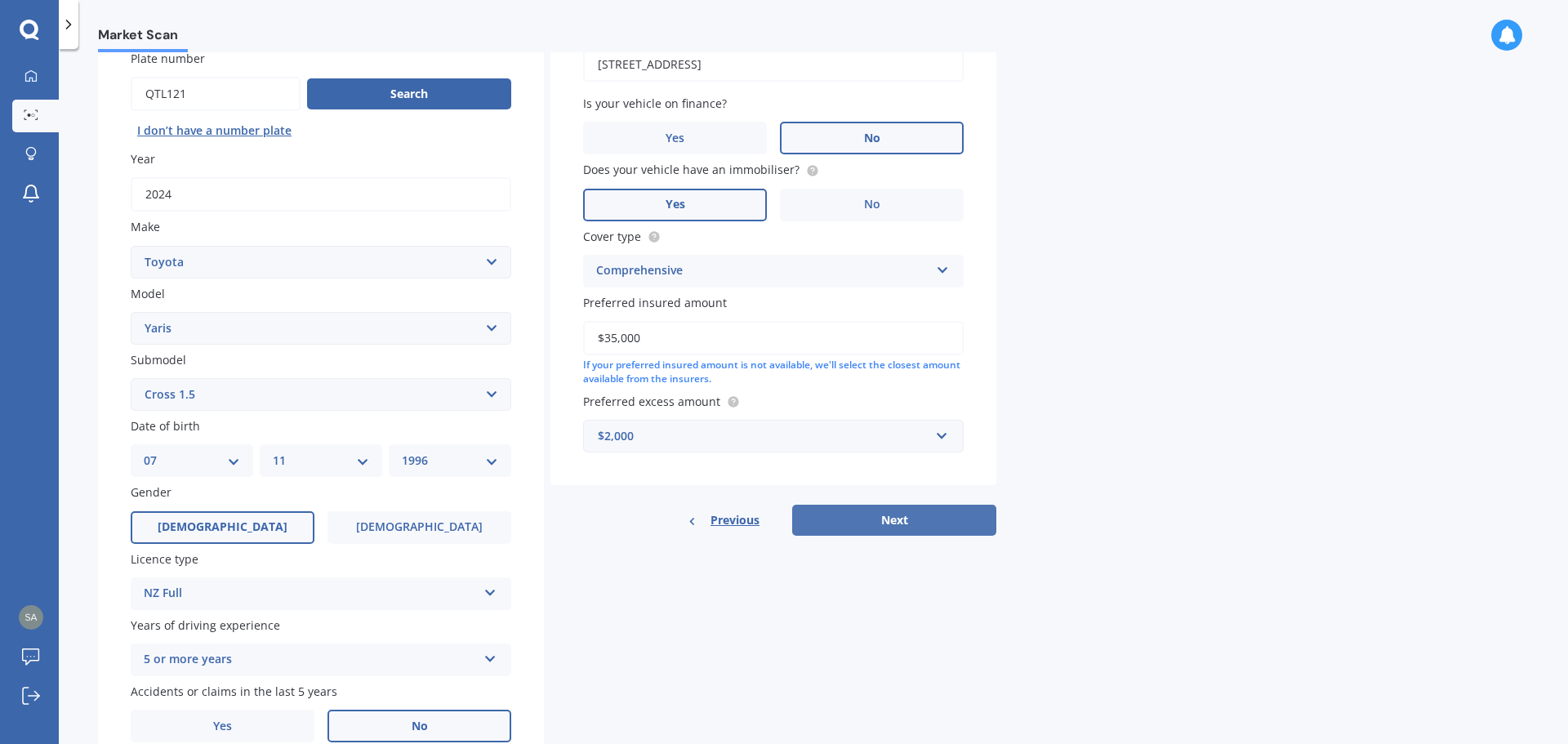
click at [887, 521] on button "Next" at bounding box center [893, 520] width 204 height 31
select select "07"
select select "11"
select select "1996"
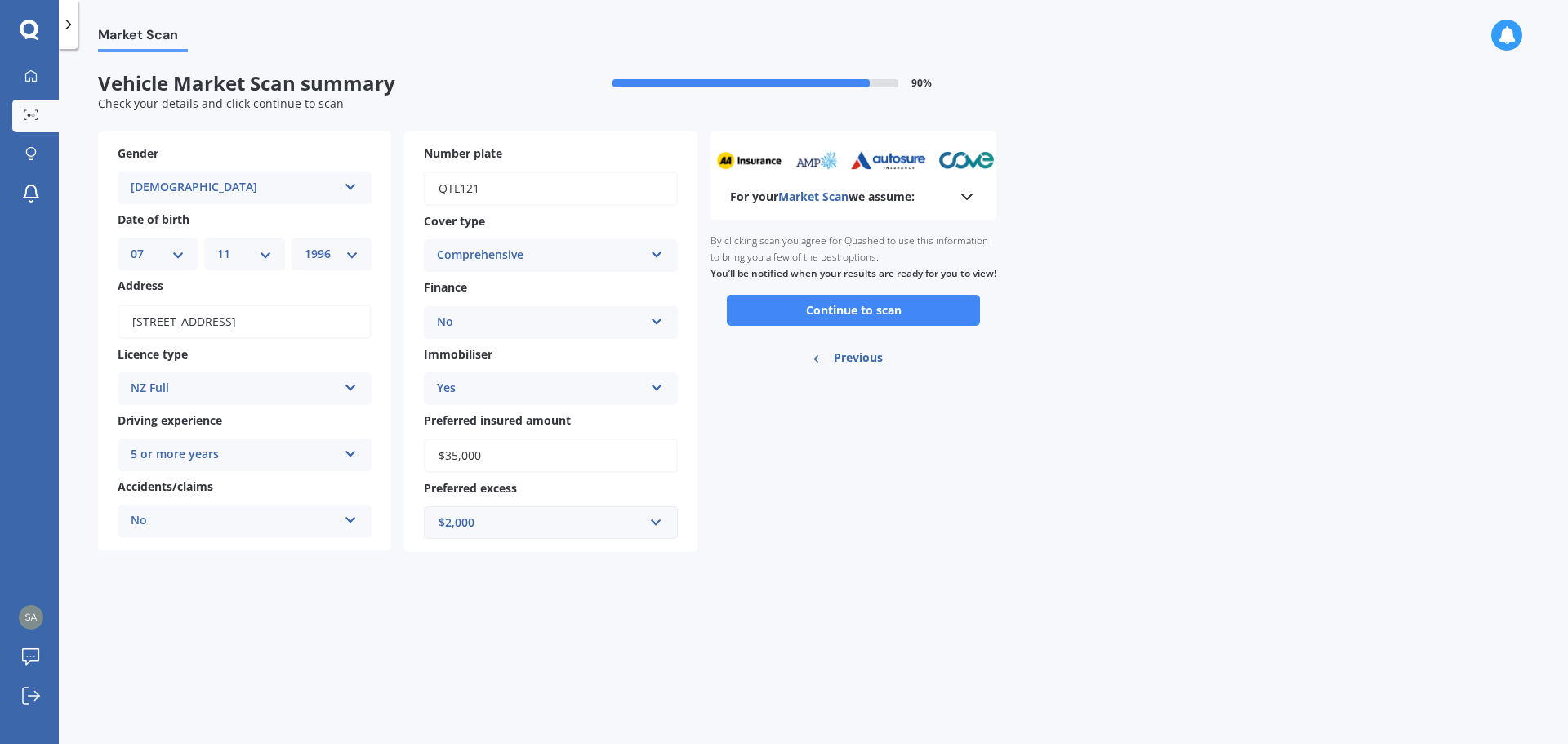
scroll to position [0, 0]
click at [855, 326] on button "Continue to scan" at bounding box center [853, 310] width 253 height 31
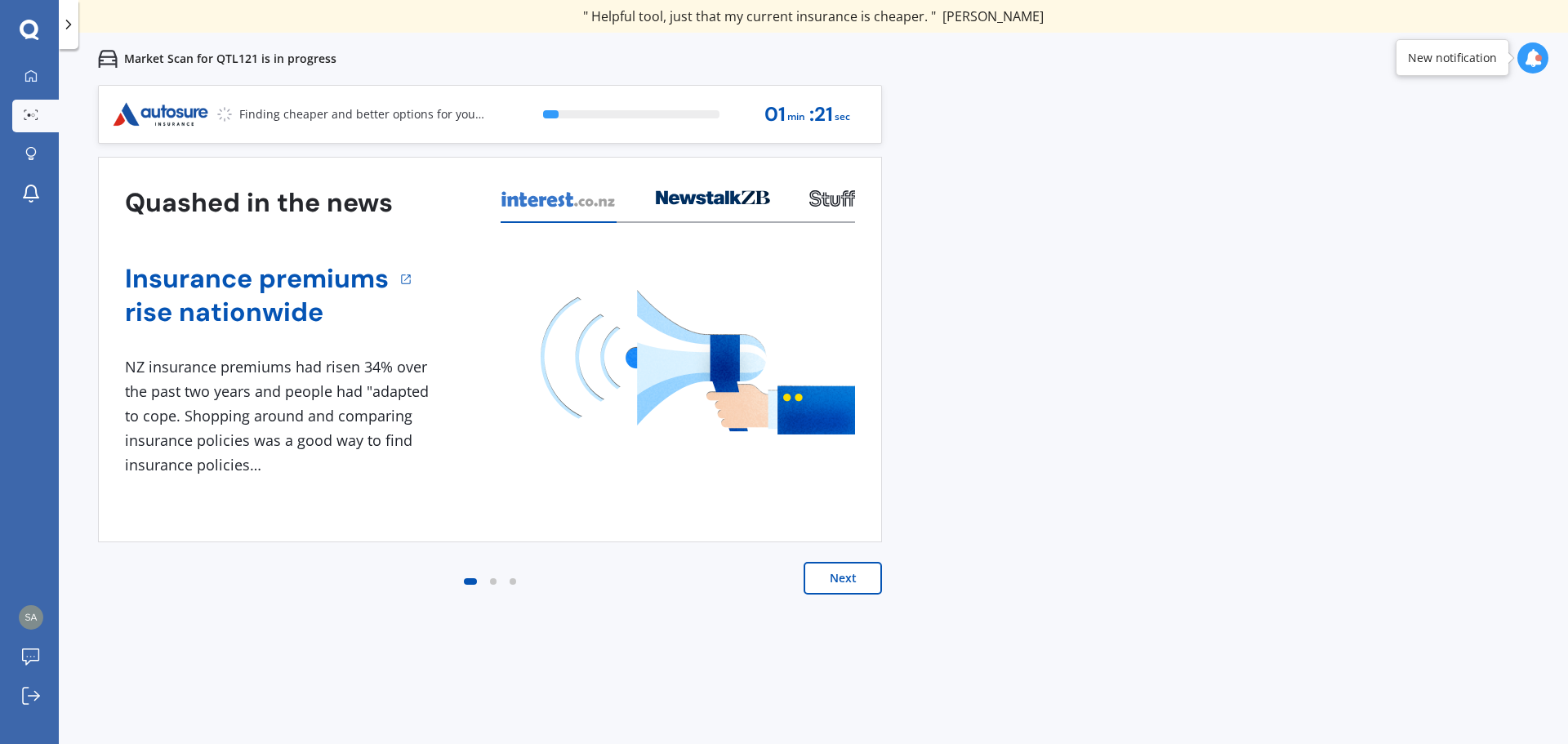
click at [868, 580] on button "Next" at bounding box center [843, 577] width 78 height 33
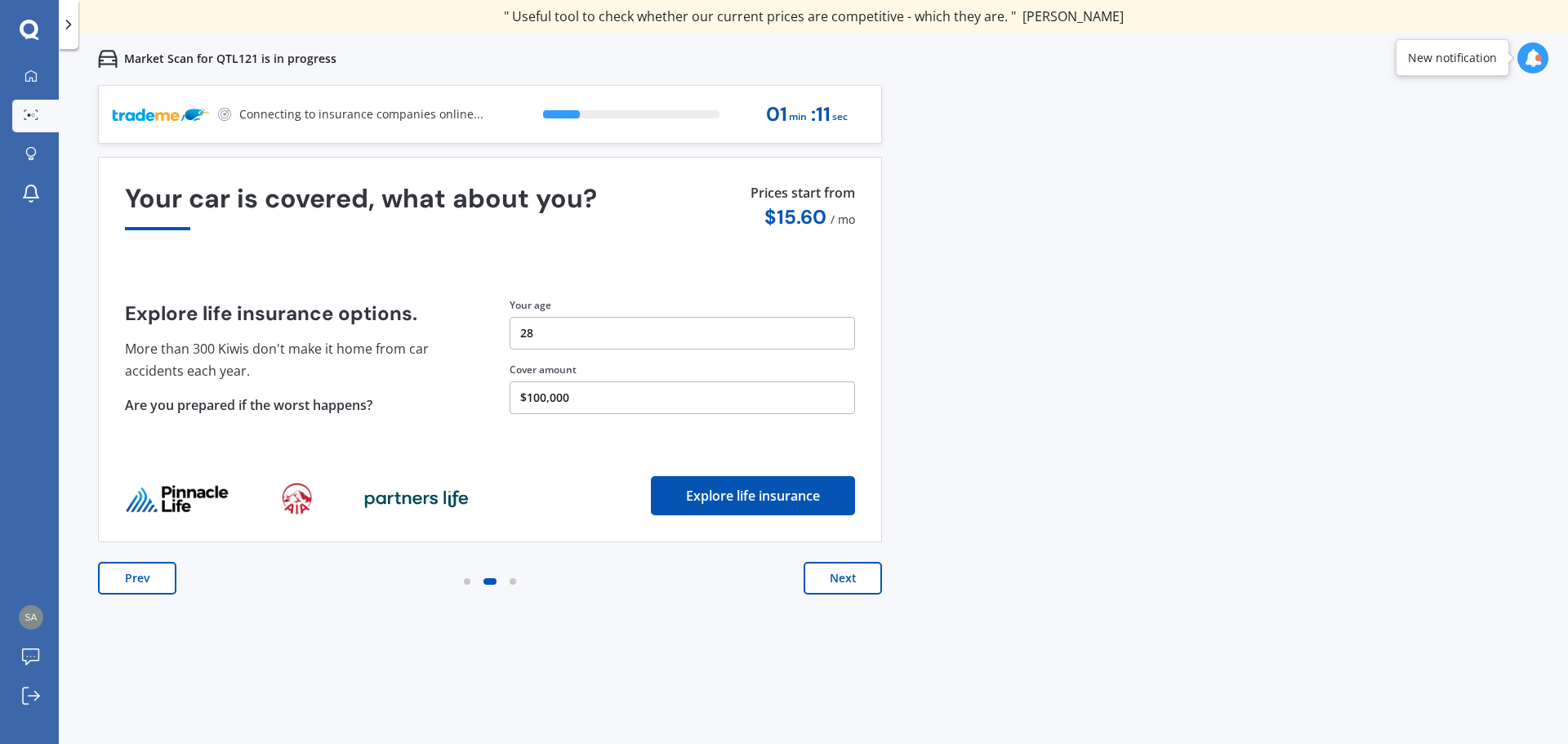
click at [842, 584] on button "Next" at bounding box center [843, 577] width 78 height 33
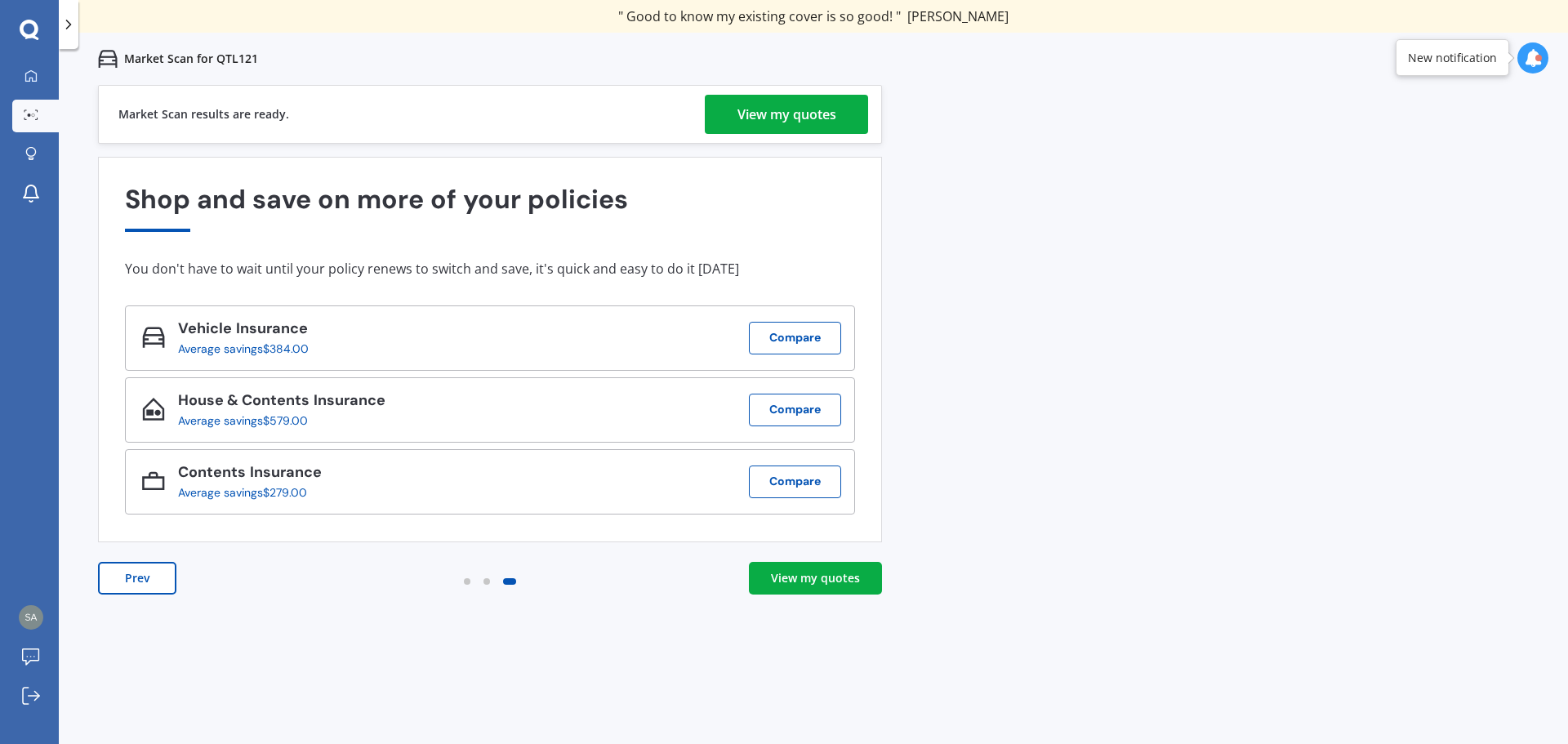
click at [831, 603] on div "Prev View my quotes" at bounding box center [490, 594] width 784 height 66
click at [828, 589] on link "View my quotes" at bounding box center [816, 577] width 133 height 33
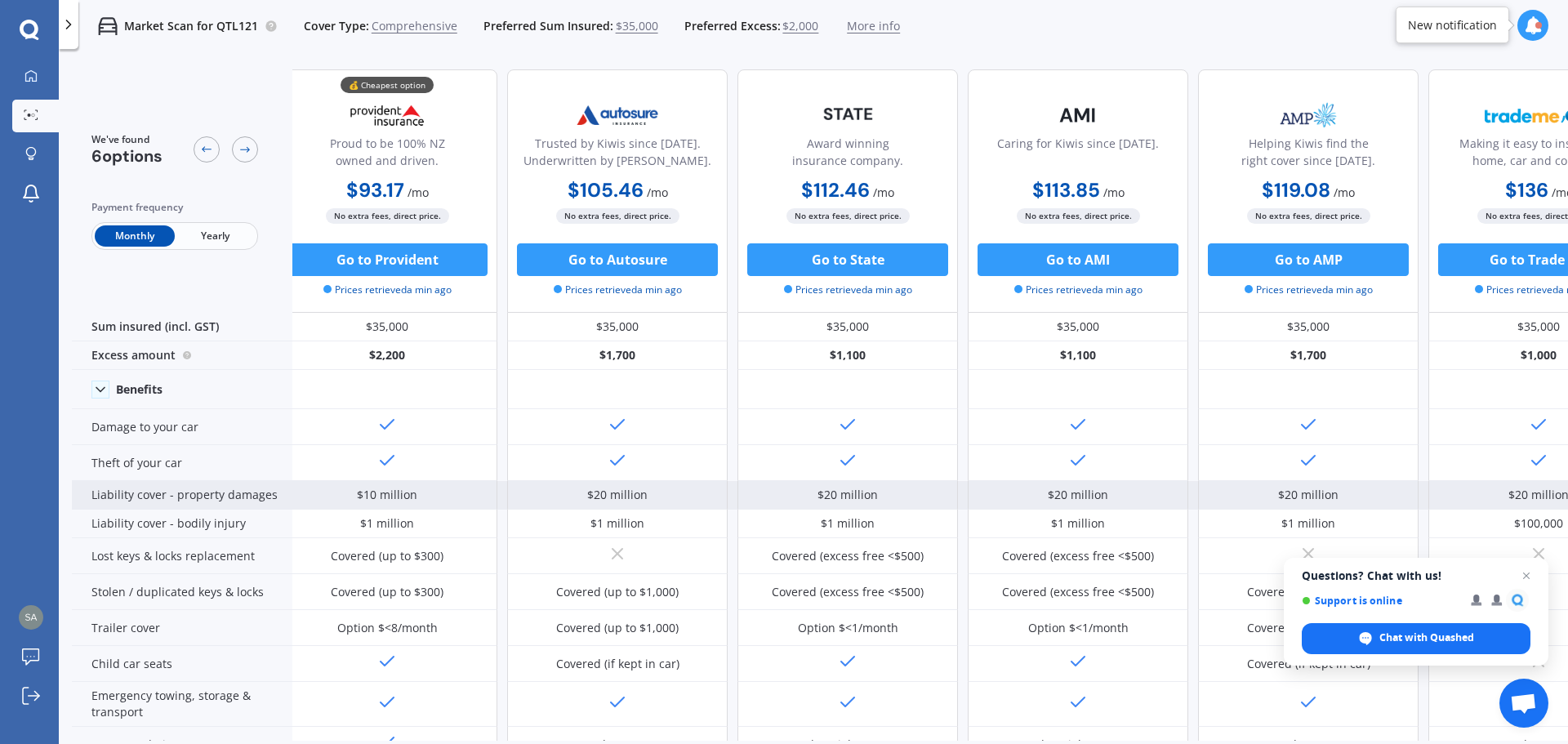
scroll to position [0, 19]
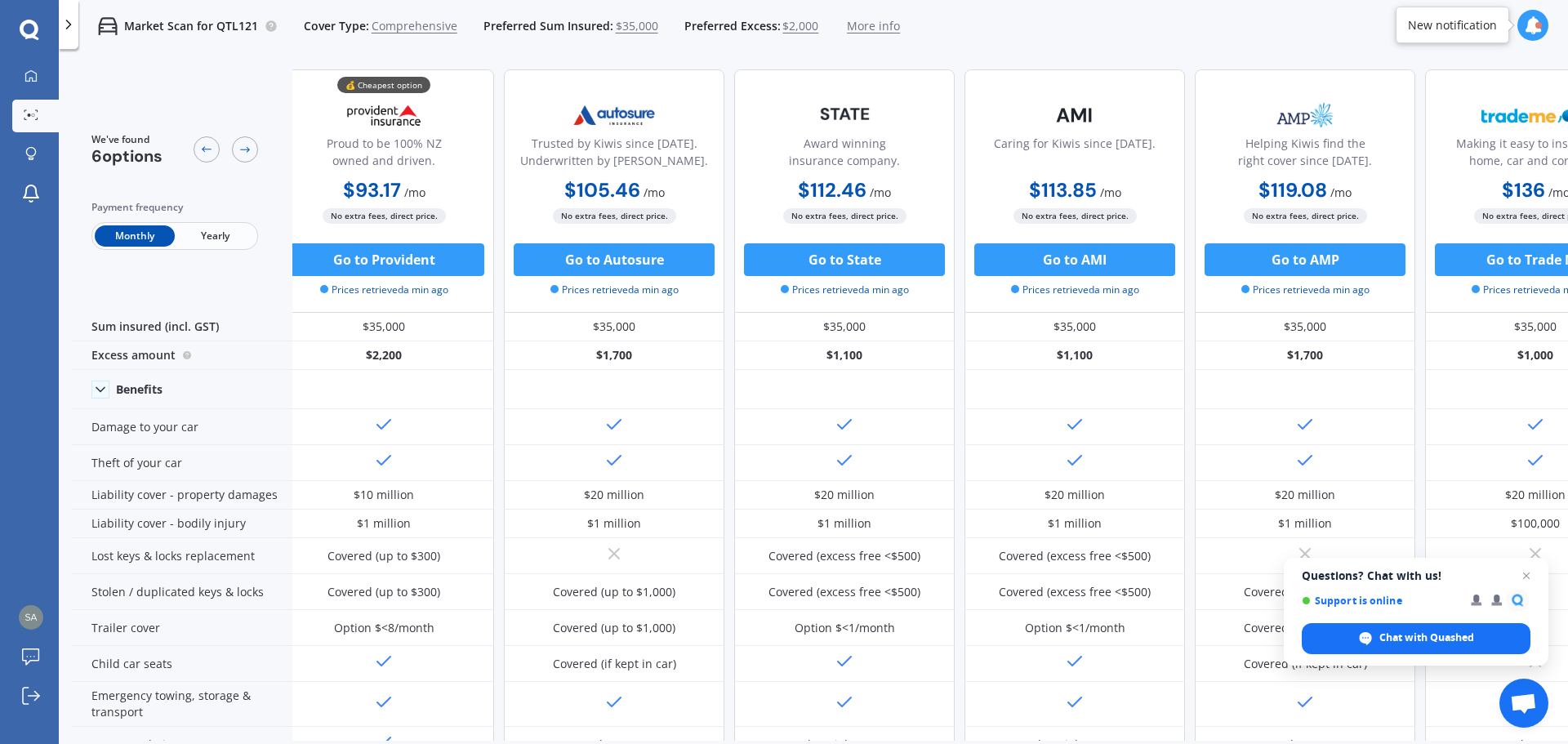
click at [196, 223] on div "Monthly Yearly" at bounding box center [175, 236] width 167 height 28
click at [215, 235] on span "Yearly" at bounding box center [215, 235] width 80 height 21
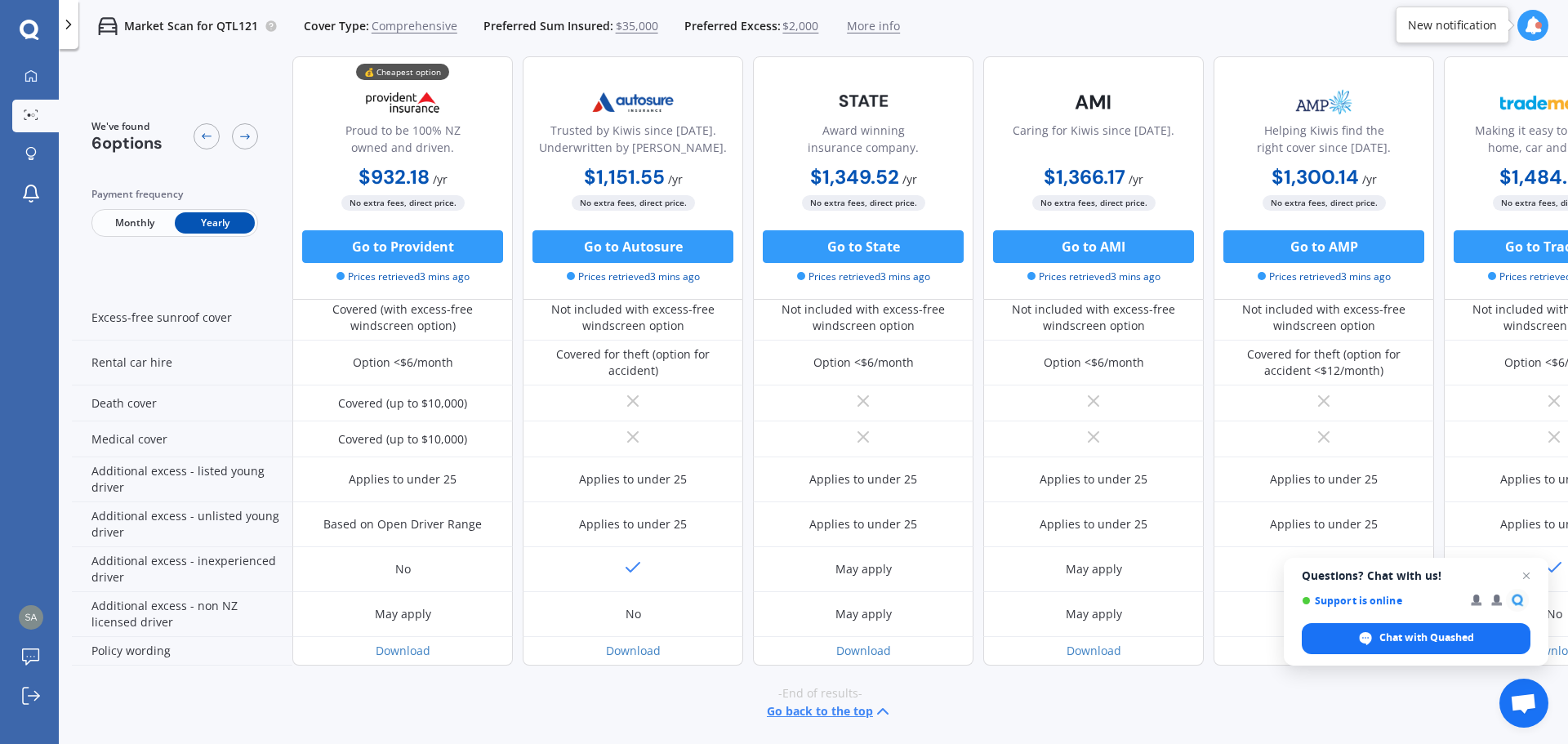
scroll to position [676, 0]
click at [1527, 575] on span "Open chat" at bounding box center [1526, 576] width 21 height 21
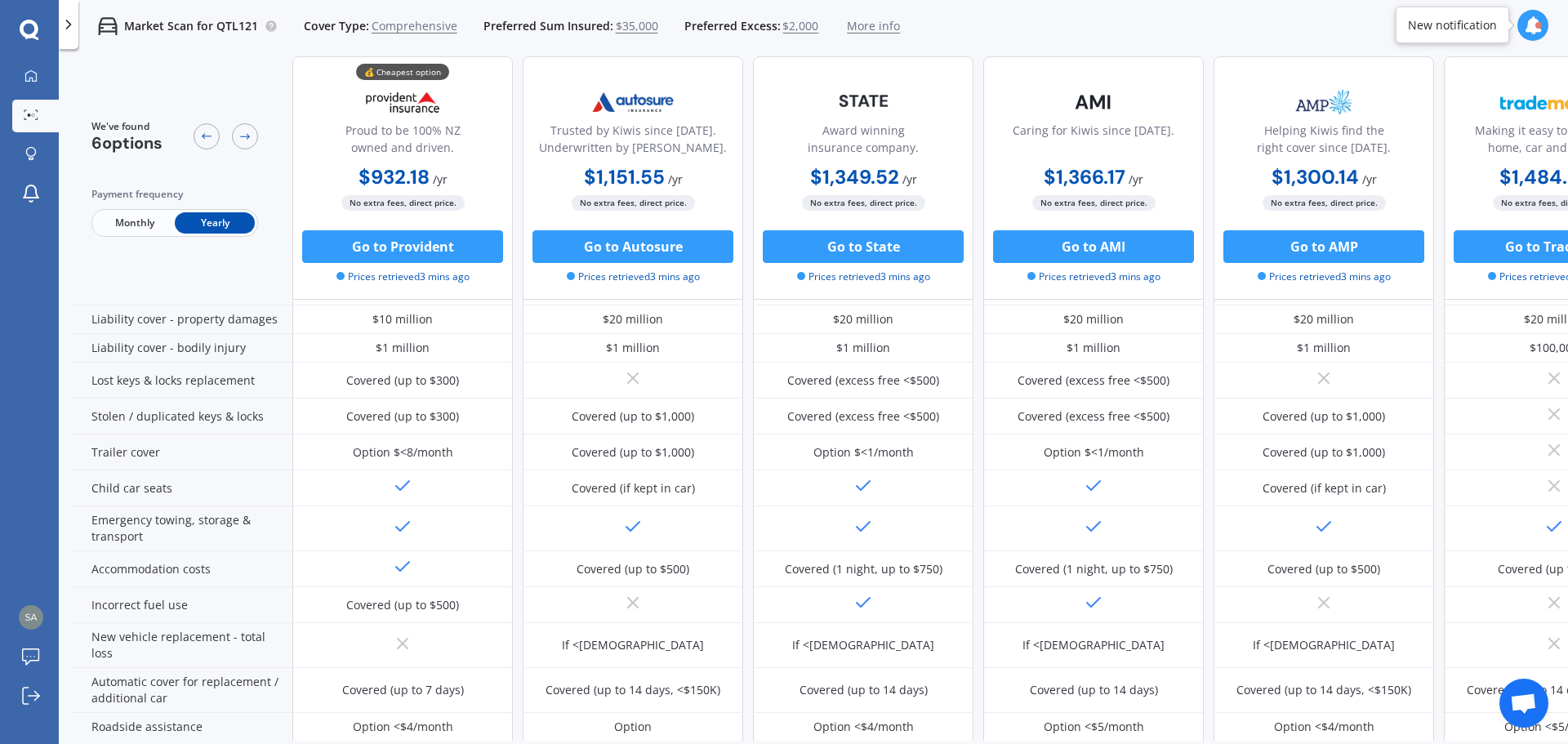
scroll to position [0, 0]
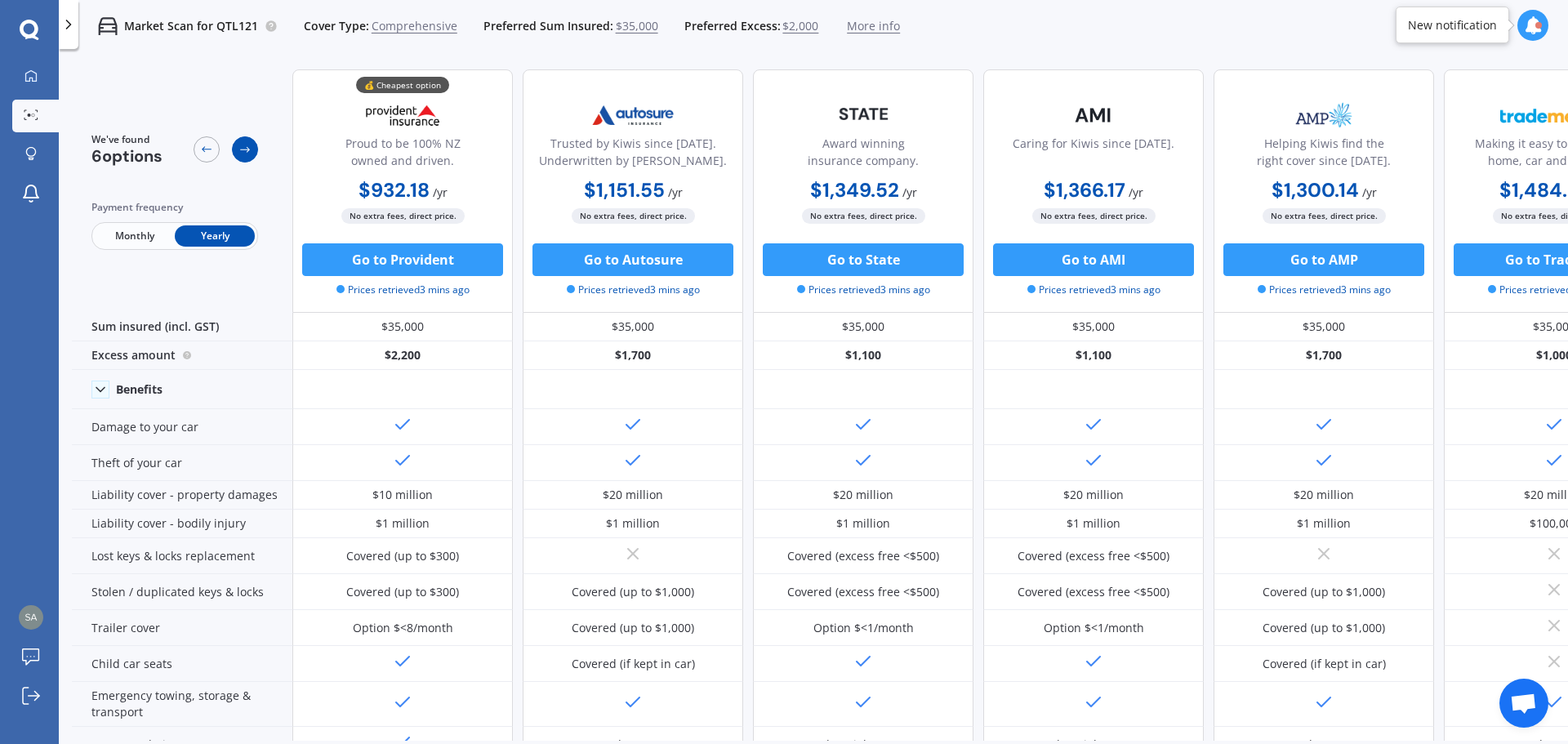
click at [243, 144] on icon at bounding box center [244, 149] width 13 height 13
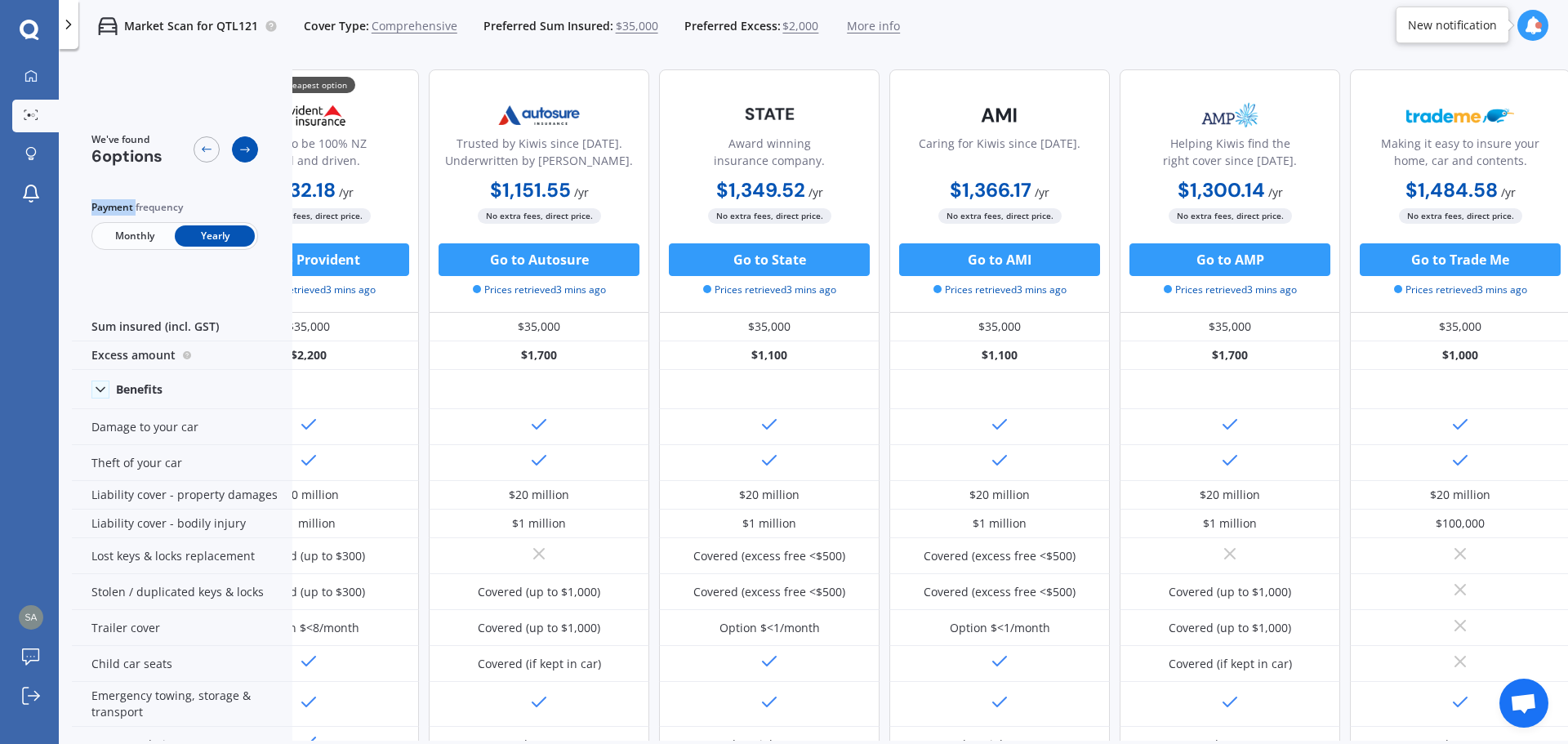
click at [243, 144] on icon at bounding box center [244, 149] width 13 height 13
click at [213, 144] on icon at bounding box center [206, 149] width 13 height 13
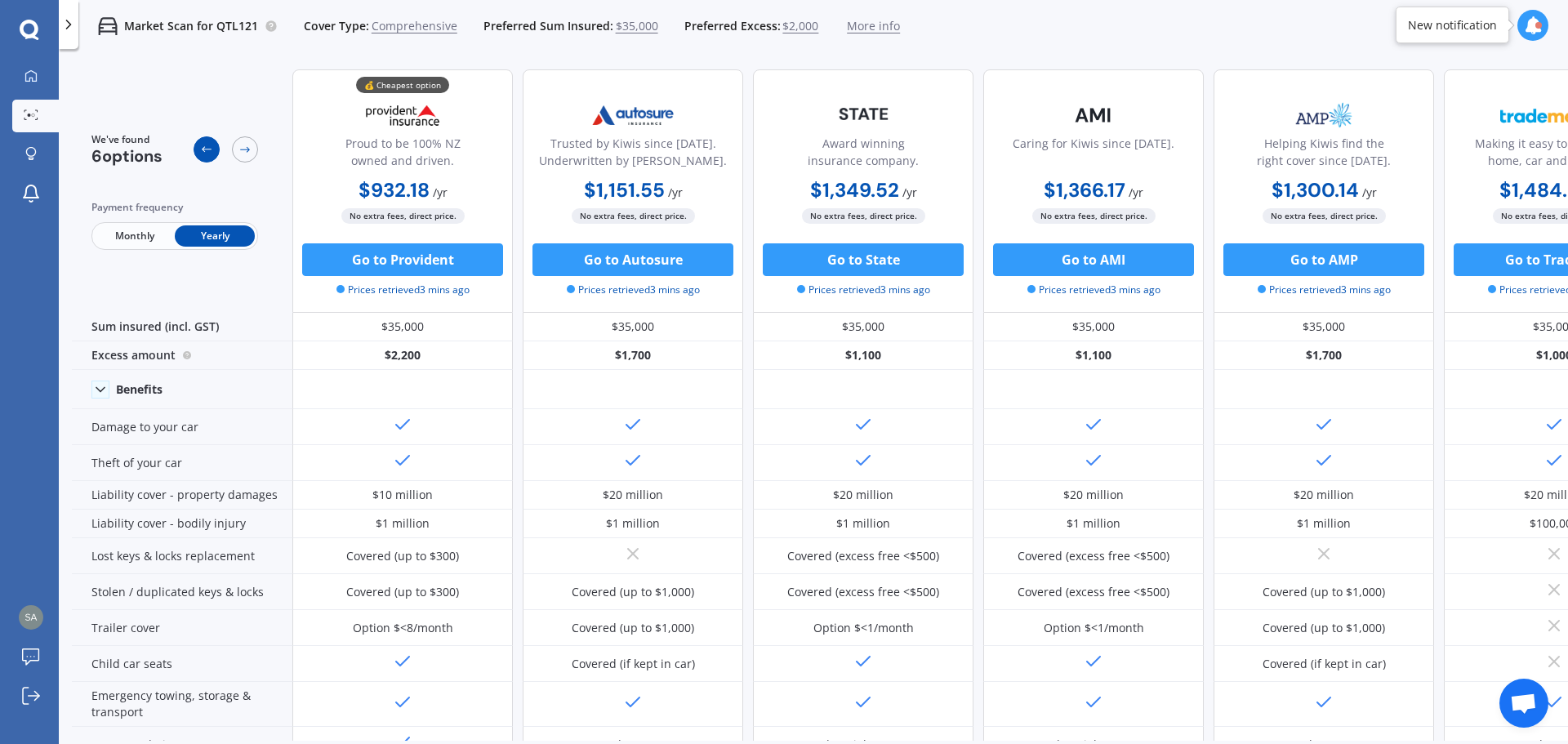
click at [210, 145] on icon at bounding box center [206, 149] width 13 height 13
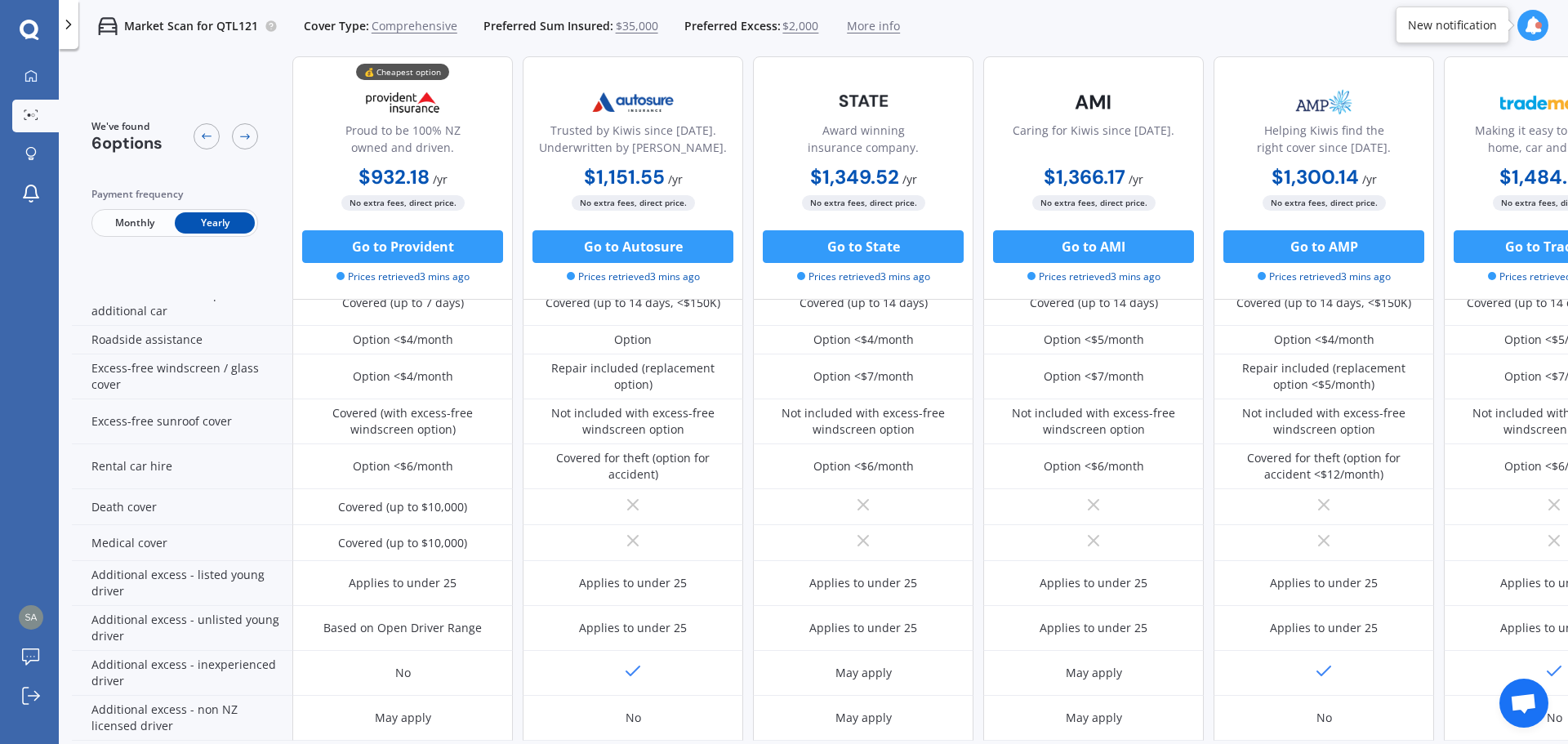
scroll to position [676, 0]
